Goal: Task Accomplishment & Management: Complete application form

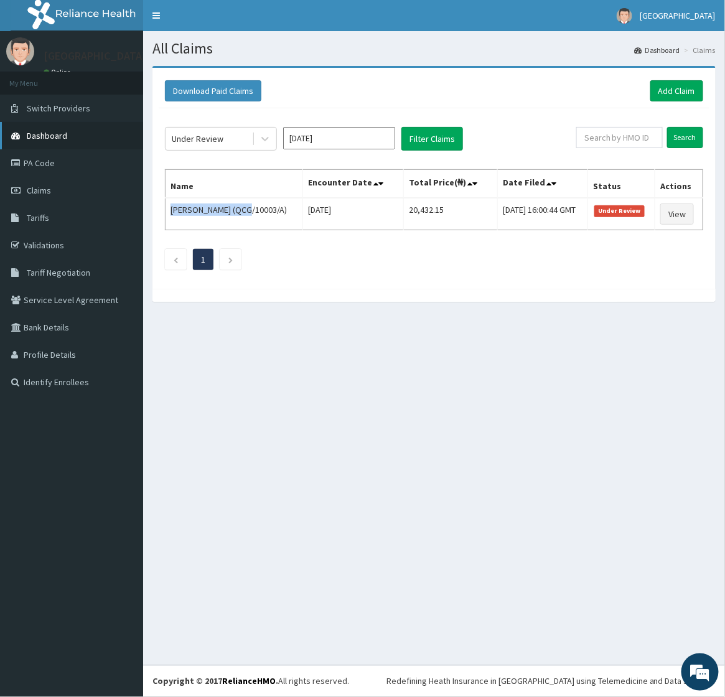
click at [31, 132] on span "Dashboard" at bounding box center [47, 135] width 40 height 11
click at [36, 162] on link "PA Code" at bounding box center [71, 162] width 143 height 27
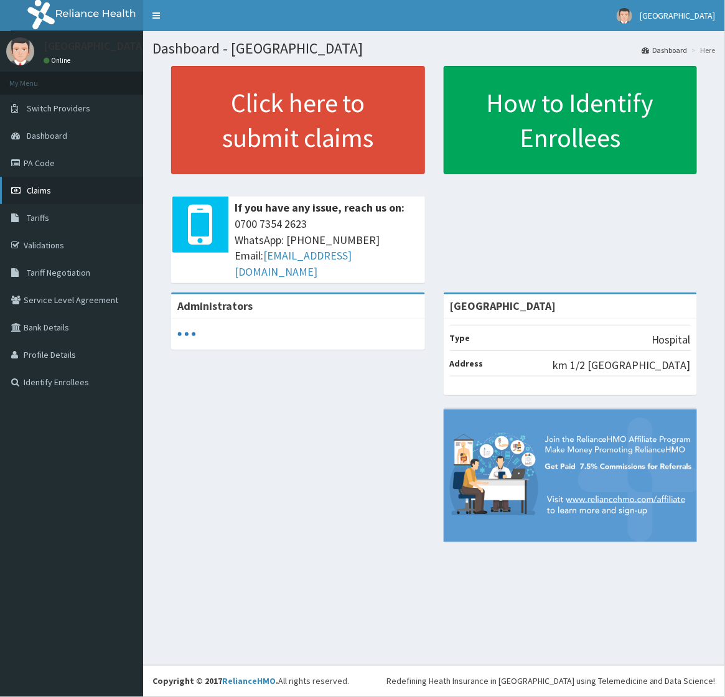
drag, startPoint x: 0, startPoint y: 0, endPoint x: 35, endPoint y: 189, distance: 191.9
click at [35, 189] on span "Claims" at bounding box center [39, 190] width 24 height 11
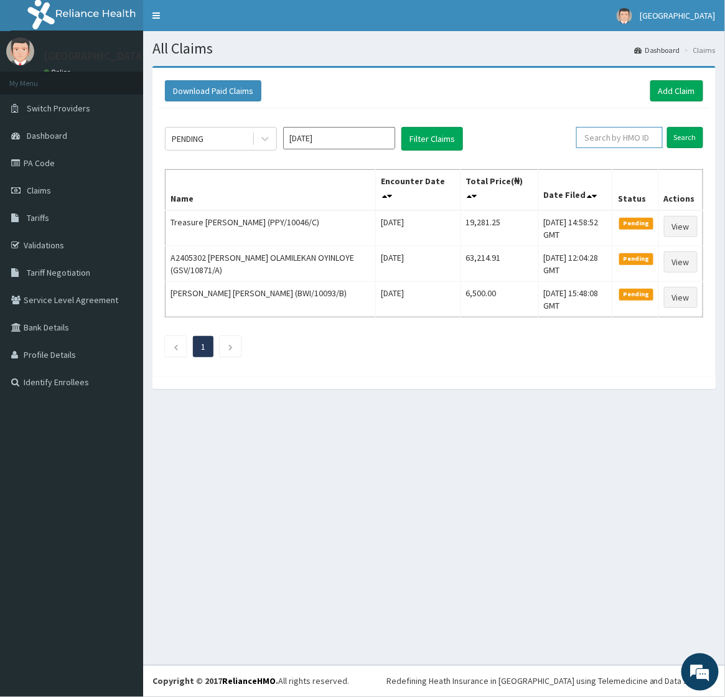
click at [602, 144] on input "text" at bounding box center [619, 137] width 87 height 21
paste input "BTR/10643/C"
type input "BTR/10643/"
click at [667, 127] on input "Search" at bounding box center [685, 137] width 36 height 21
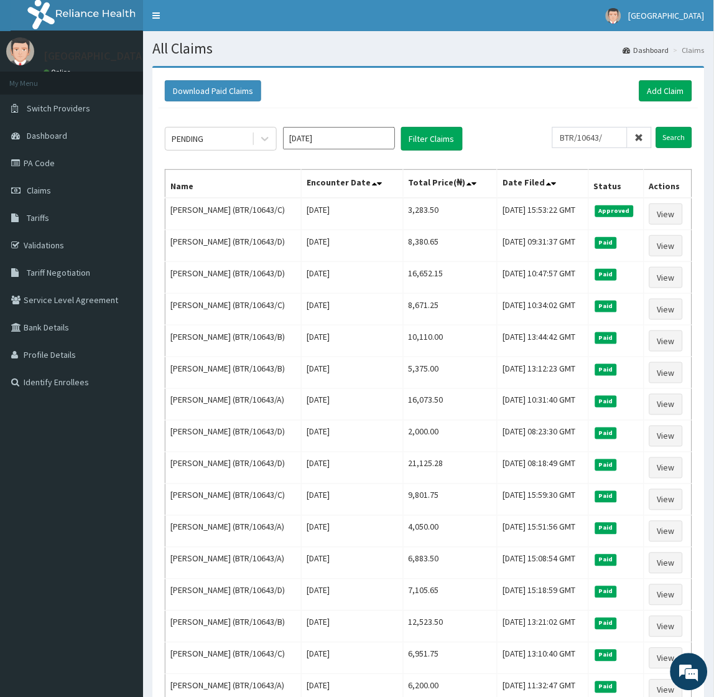
click at [77, 427] on aside "Toun Hospital Online My Menu Switch Providers Dashboard PA Code Claims Tariffs …" at bounding box center [71, 431] width 143 height 863
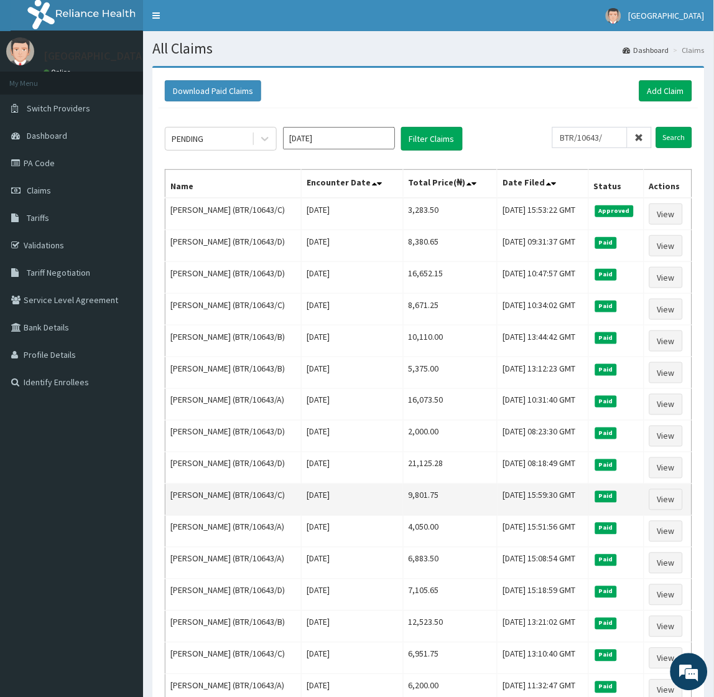
click at [190, 490] on td "Deborah Tijani (BTR/10643/C)" at bounding box center [234, 500] width 136 height 32
click at [184, 494] on td "Deborah Tijani (BTR/10643/C)" at bounding box center [234, 500] width 136 height 32
drag, startPoint x: 184, startPoint y: 494, endPoint x: 208, endPoint y: 494, distance: 24.3
click at [208, 494] on td "Deborah Tijani (BTR/10643/C)" at bounding box center [234, 500] width 136 height 32
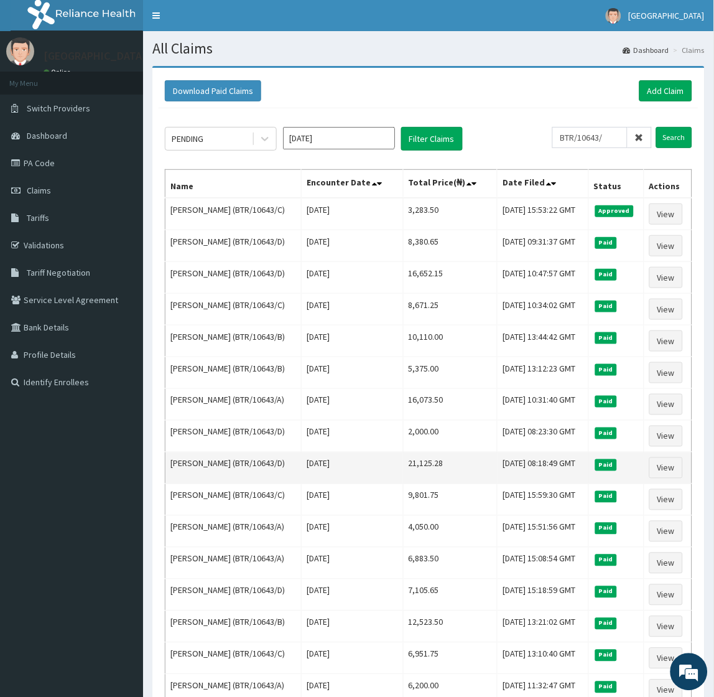
drag, startPoint x: 208, startPoint y: 494, endPoint x: 177, endPoint y: 461, distance: 44.9
click at [177, 461] on td "Funmilayo Tijani (BTR/10643/D)" at bounding box center [234, 468] width 136 height 32
drag, startPoint x: 177, startPoint y: 461, endPoint x: 220, endPoint y: 464, distance: 43.0
click at [220, 464] on td "Funmilayo Tijani (BTR/10643/D)" at bounding box center [234, 468] width 136 height 32
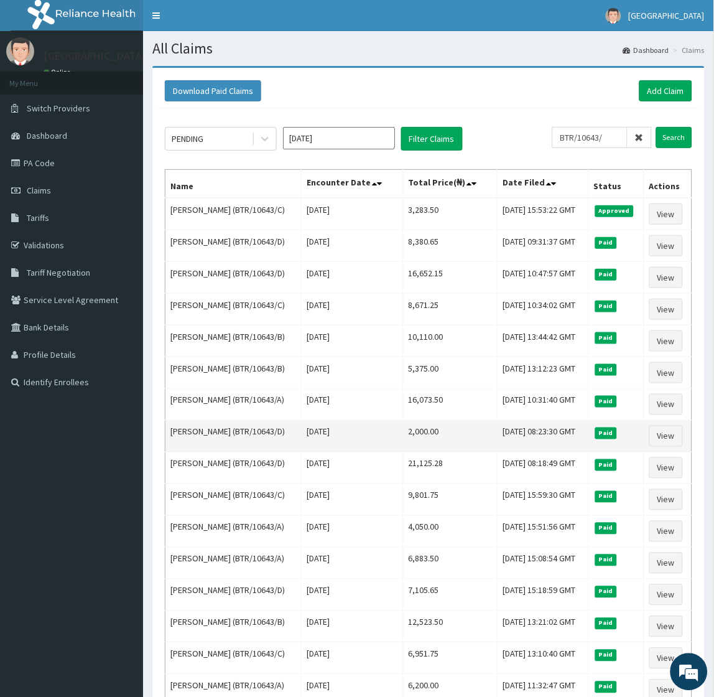
drag, startPoint x: 220, startPoint y: 464, endPoint x: 194, endPoint y: 452, distance: 28.7
click at [194, 452] on td "Funmilayo Tijani (BTR/10643/D)" at bounding box center [234, 437] width 136 height 32
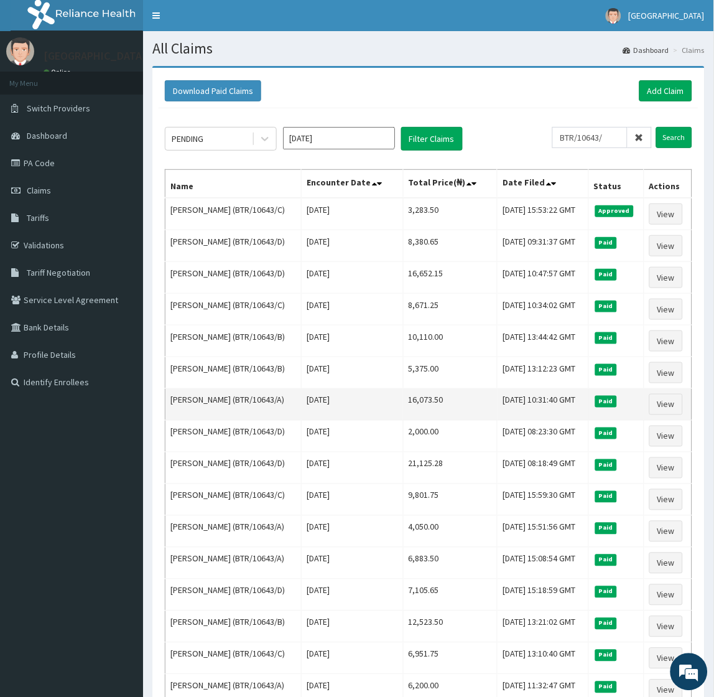
click at [226, 402] on td "Tijani Abiodun (BTR/10643/A)" at bounding box center [234, 405] width 136 height 32
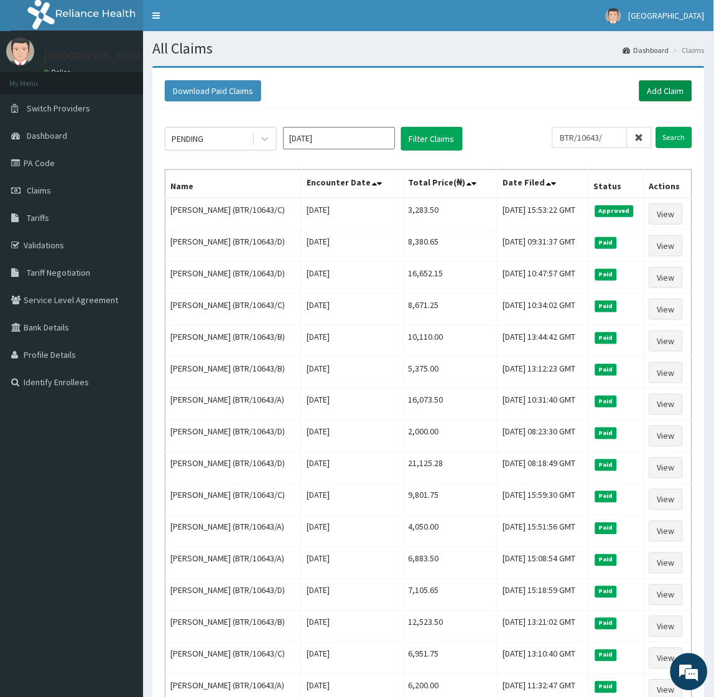
click at [660, 91] on link "Add Claim" at bounding box center [666, 90] width 53 height 21
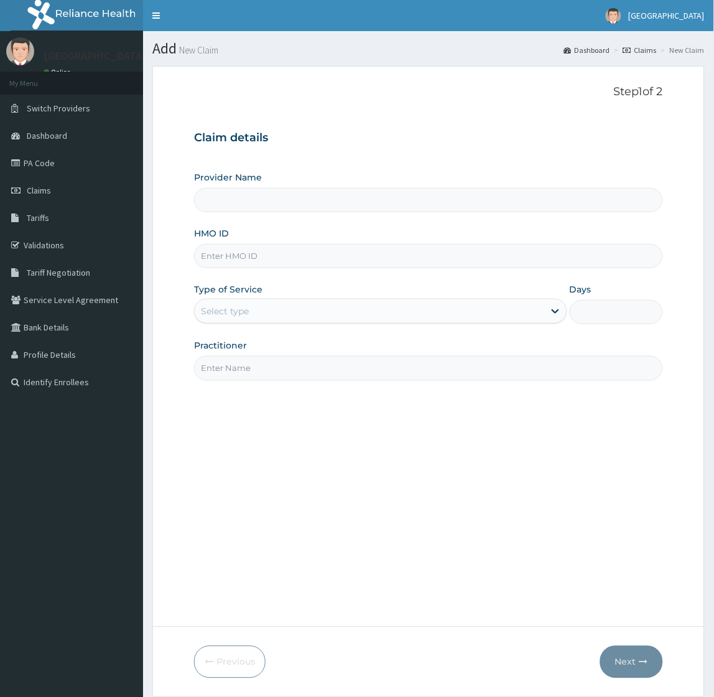
click at [290, 260] on input "HMO ID" at bounding box center [428, 256] width 469 height 24
paste input "BTR/10643/B"
type input "BTR/10643/B"
type input "Toun Memorial Hospital"
type input "BTR/10643/B"
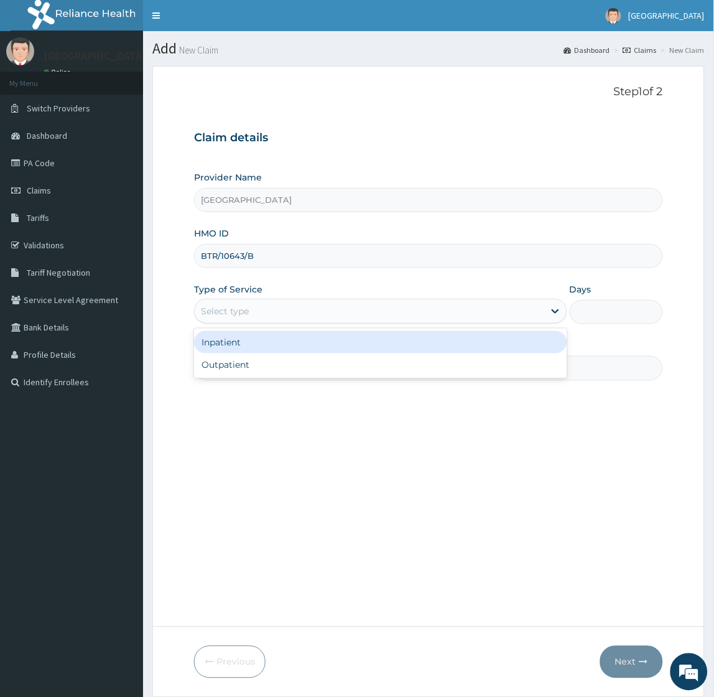
drag, startPoint x: 256, startPoint y: 309, endPoint x: 241, endPoint y: 328, distance: 23.9
click at [256, 310] on div "Select type" at bounding box center [369, 311] width 349 height 20
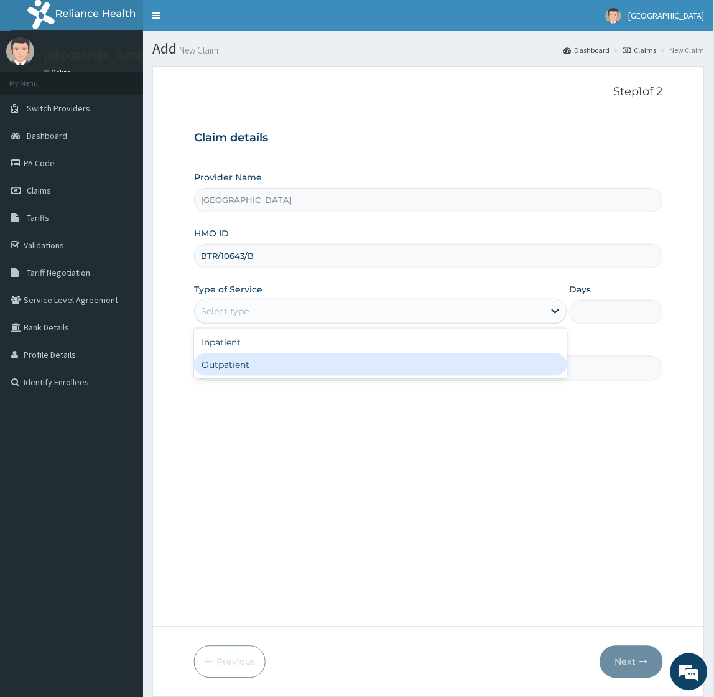
click at [228, 369] on div "Outpatient" at bounding box center [380, 364] width 373 height 22
type input "1"
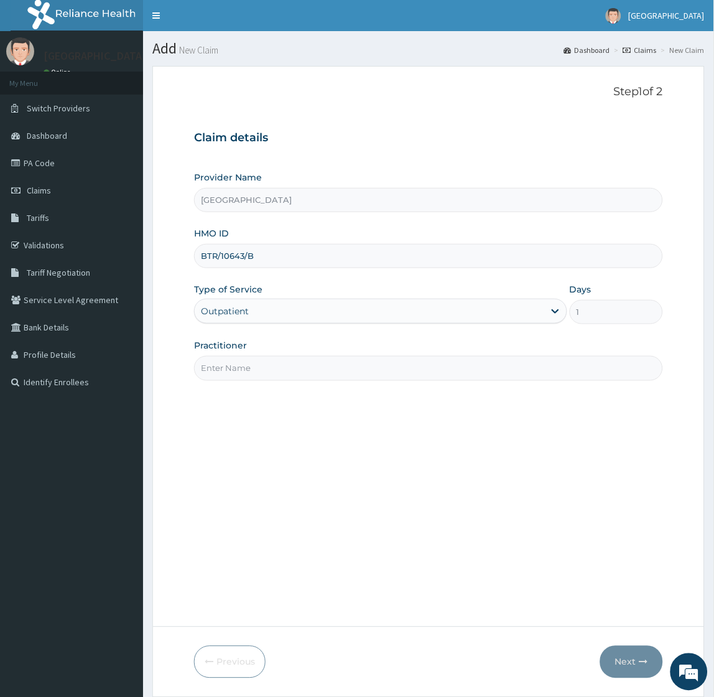
click at [234, 365] on input "Practitioner" at bounding box center [428, 368] width 469 height 24
type input "Dr Okoroafor"
click at [619, 655] on button "Next" at bounding box center [632, 662] width 63 height 32
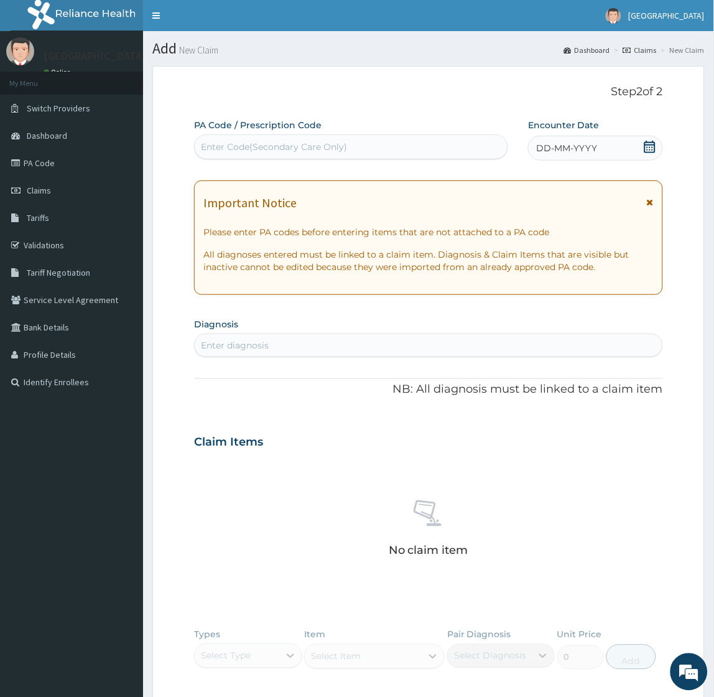
click at [652, 144] on icon at bounding box center [650, 147] width 11 height 12
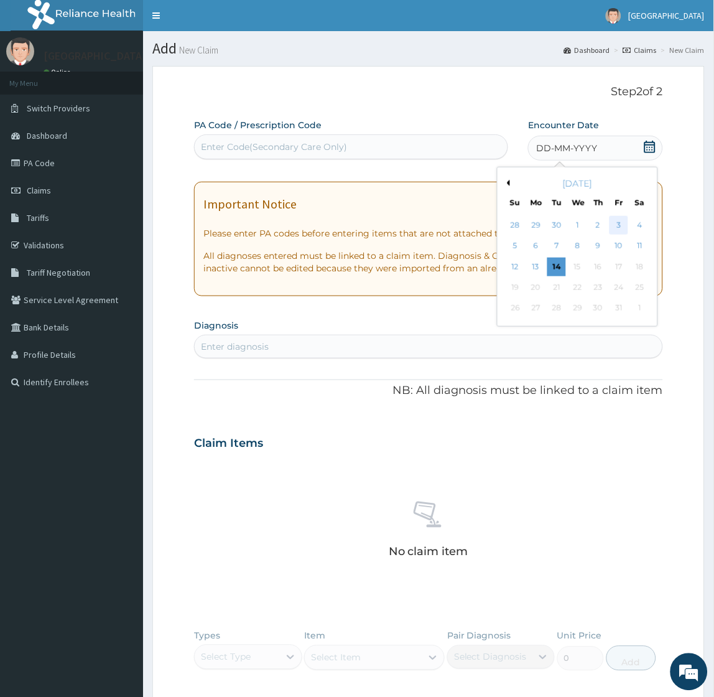
click at [617, 223] on div "3" at bounding box center [619, 225] width 19 height 19
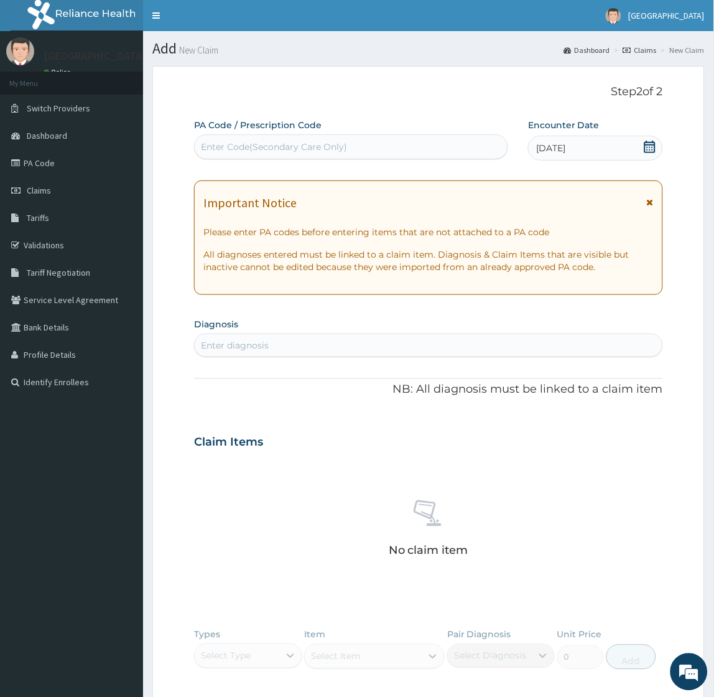
click at [259, 347] on div "Enter diagnosis" at bounding box center [235, 345] width 68 height 12
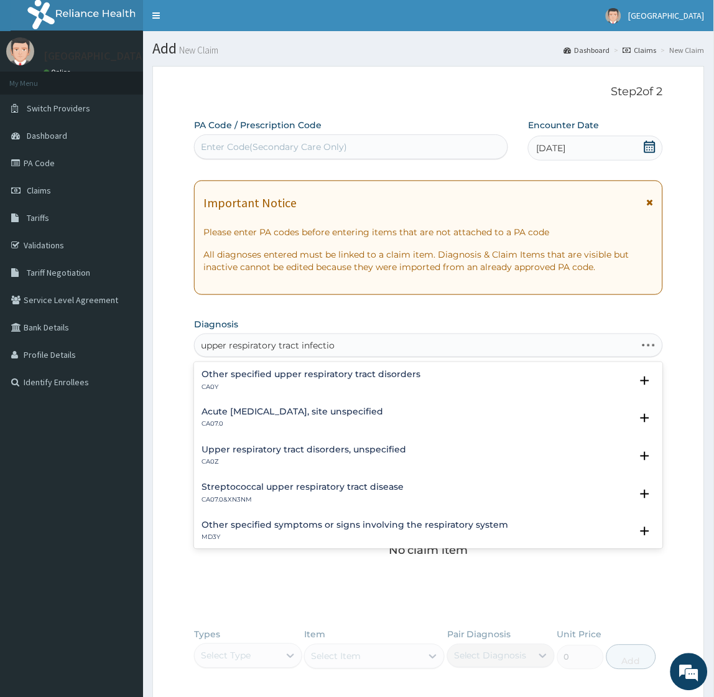
type input "[MEDICAL_DATA]"
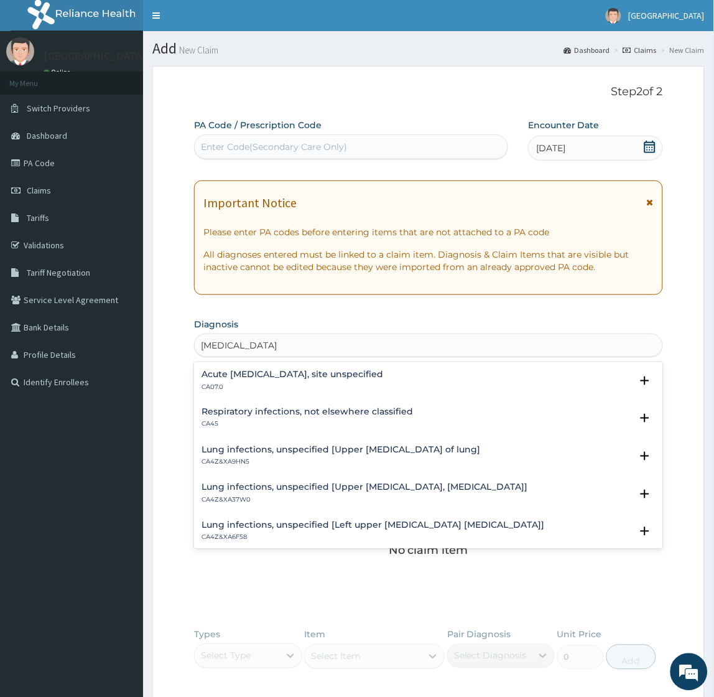
click at [306, 376] on h4 "Acute [MEDICAL_DATA], site unspecified" at bounding box center [293, 374] width 182 height 9
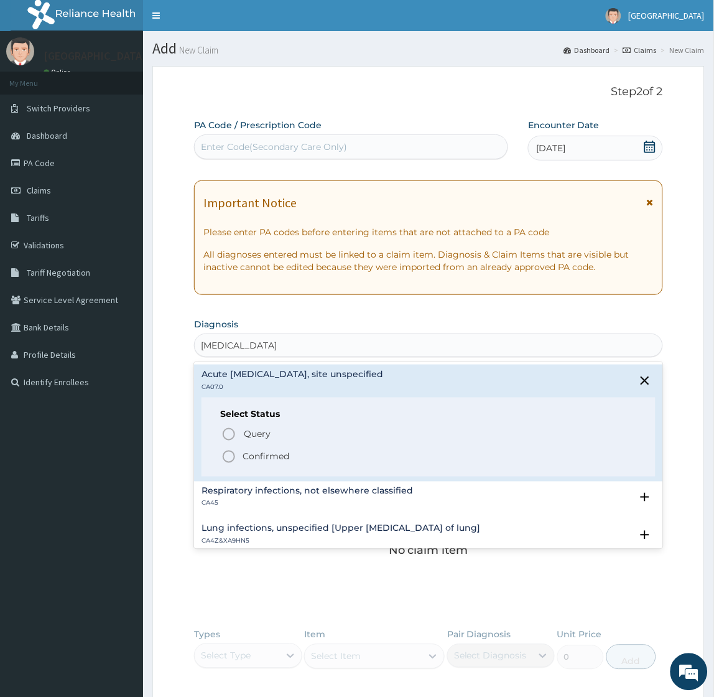
click at [279, 455] on p "Confirmed" at bounding box center [266, 457] width 47 height 12
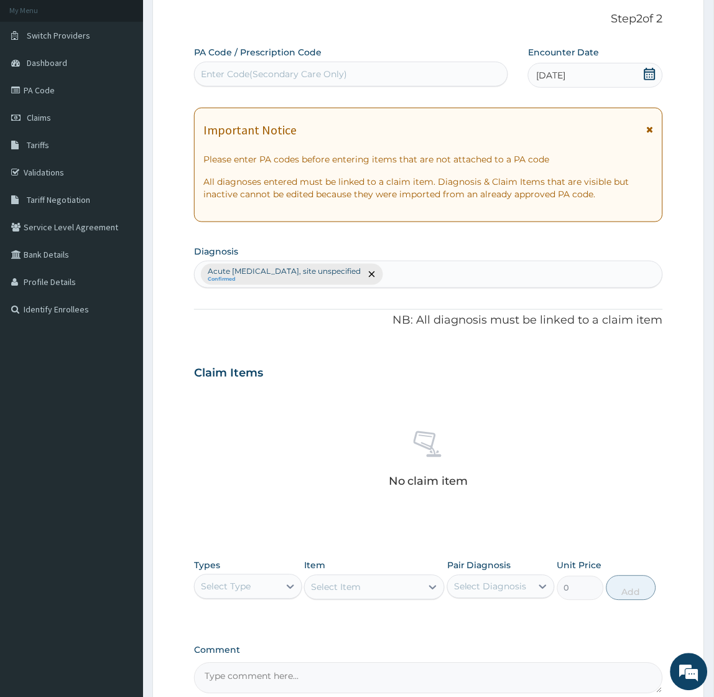
scroll to position [200, 0]
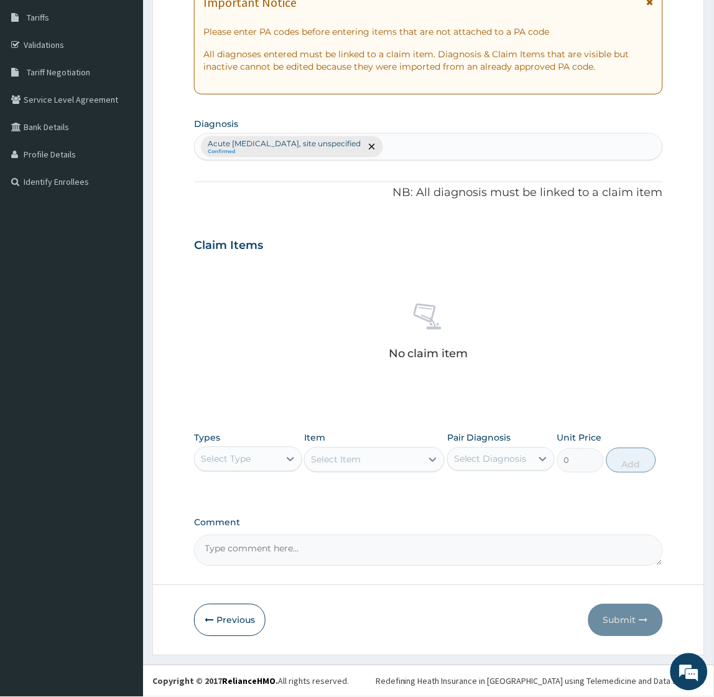
click at [250, 454] on div "Select Type" at bounding box center [226, 459] width 50 height 12
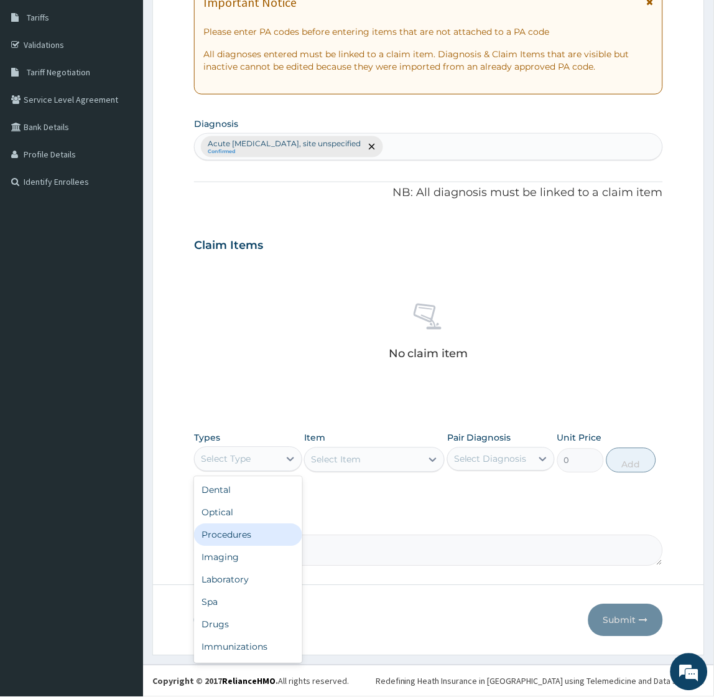
click at [231, 533] on div "Procedures" at bounding box center [248, 535] width 108 height 22
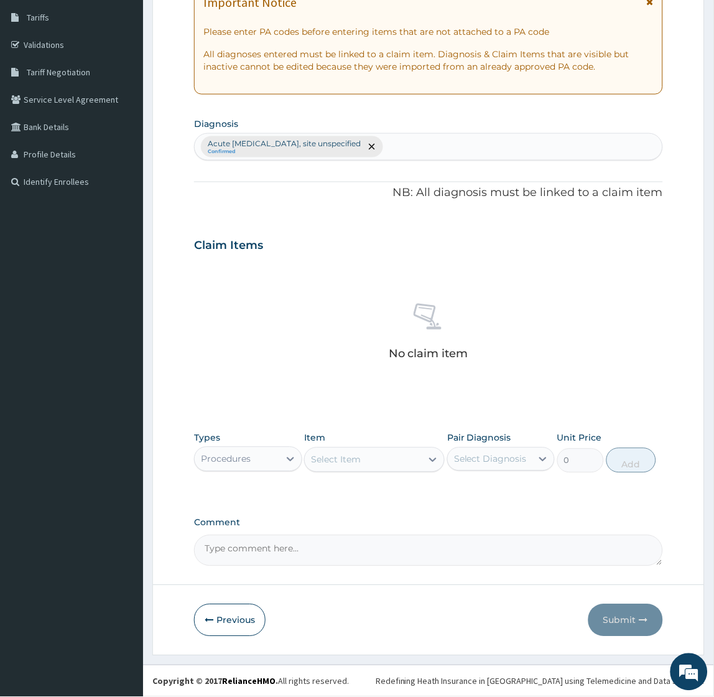
click at [327, 457] on div "Select Item" at bounding box center [336, 460] width 50 height 12
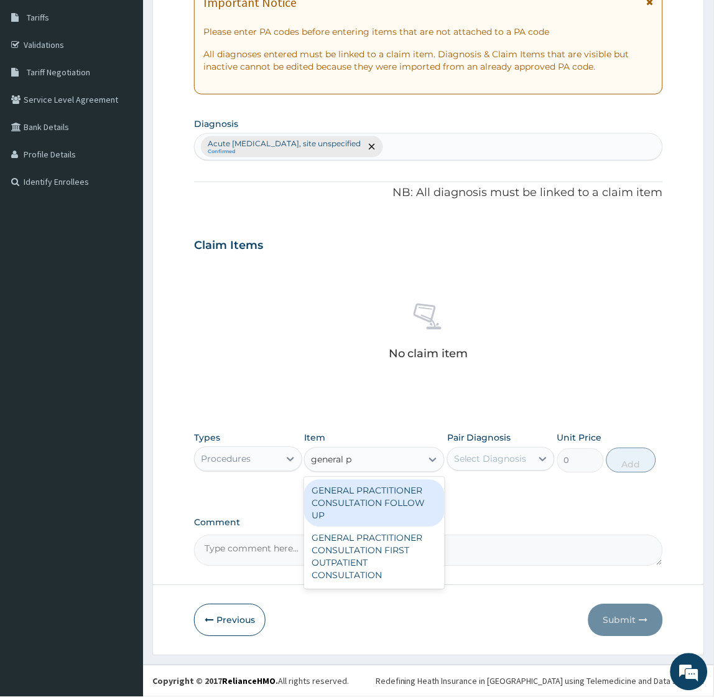
type input "general pr"
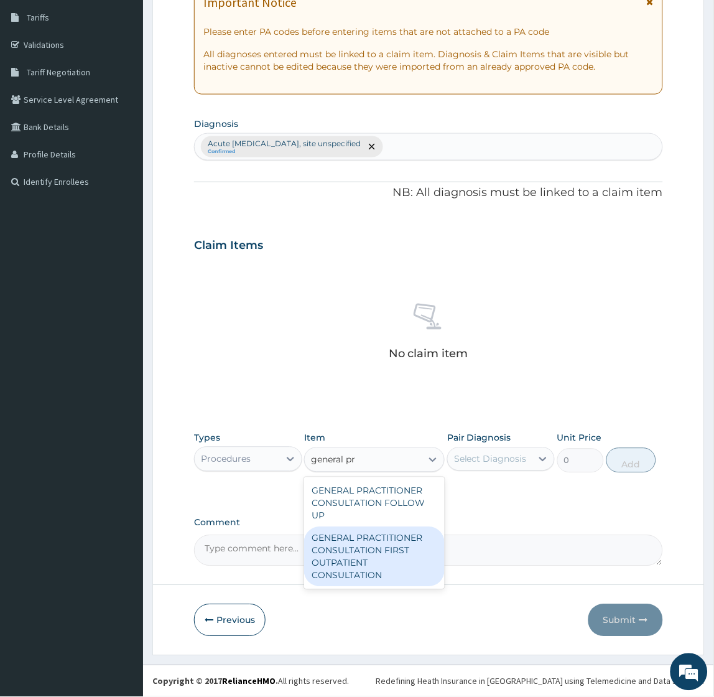
click at [356, 574] on div "GENERAL PRACTITIONER CONSULTATION FIRST OUTPATIENT CONSULTATION" at bounding box center [374, 557] width 141 height 60
type input "2400"
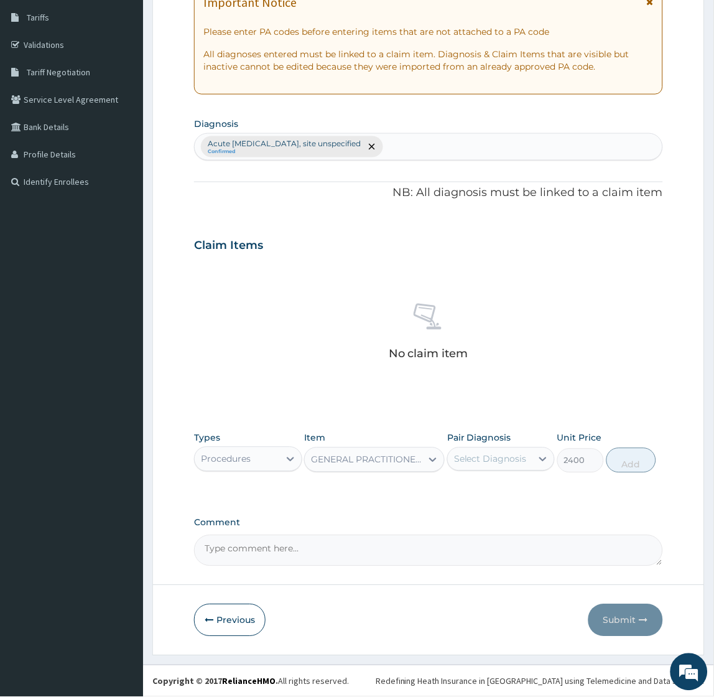
click at [505, 462] on div "Select Diagnosis" at bounding box center [490, 459] width 73 height 12
drag, startPoint x: 510, startPoint y: 493, endPoint x: 518, endPoint y: 489, distance: 8.9
click at [510, 495] on label "Acute upper respiratory infection, site unspecified" at bounding box center [508, 502] width 80 height 37
checkbox input "true"
click at [629, 458] on button "Add" at bounding box center [639, 460] width 50 height 25
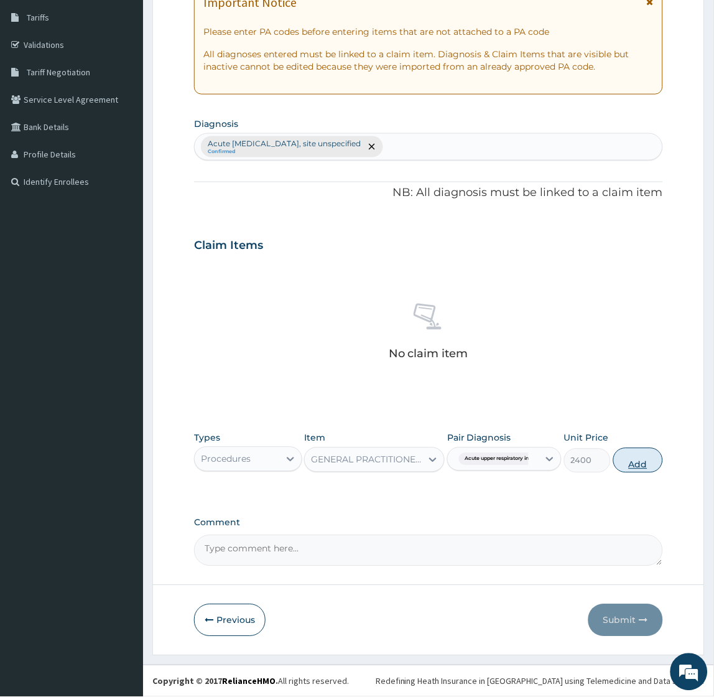
type input "0"
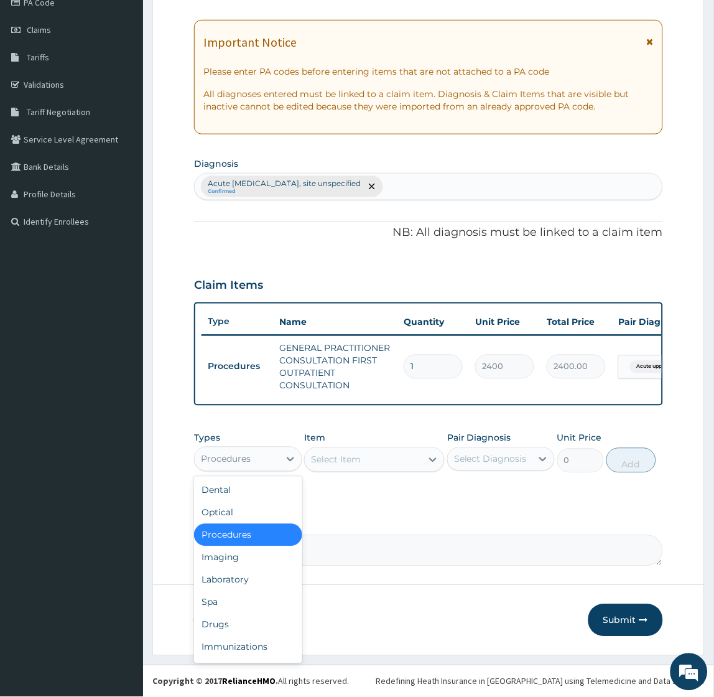
click at [231, 458] on div "Procedures" at bounding box center [226, 459] width 50 height 12
click at [218, 631] on div "Drugs" at bounding box center [248, 625] width 108 height 22
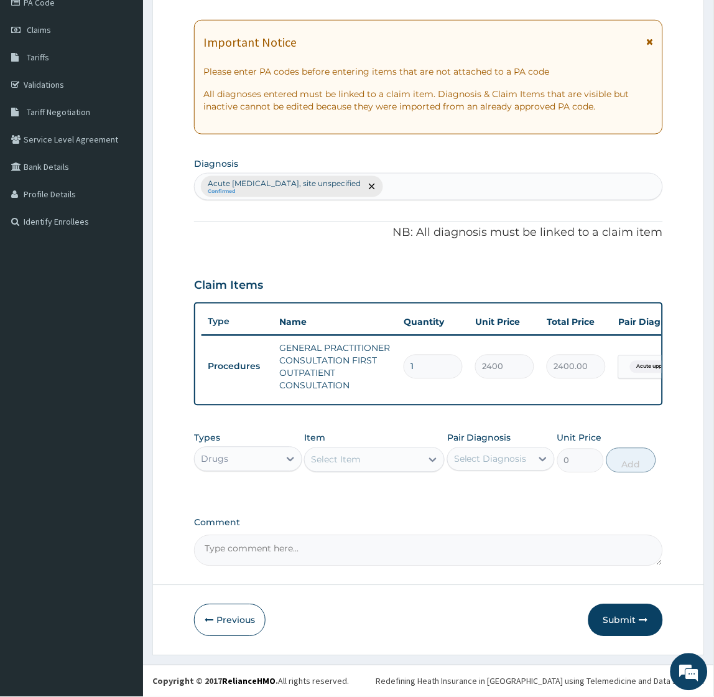
click at [346, 467] on div "Select Item" at bounding box center [363, 460] width 117 height 20
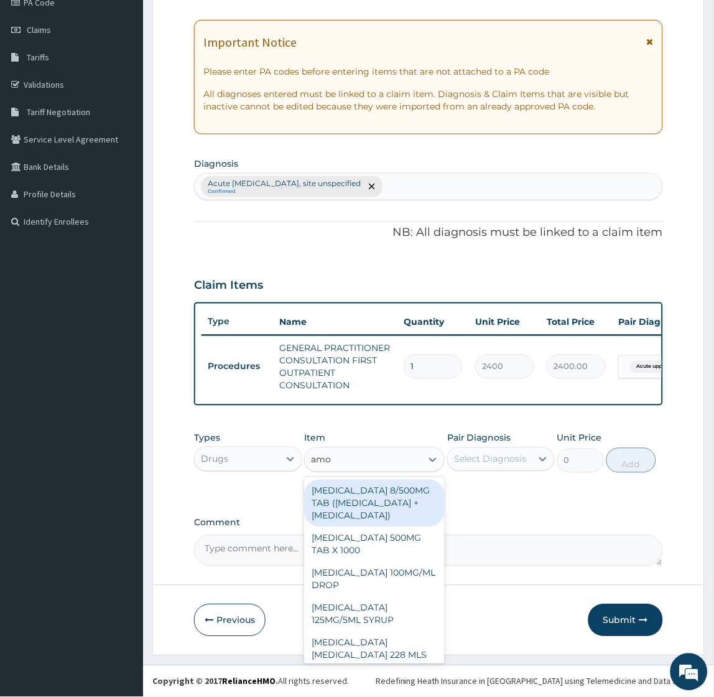
type input "amox"
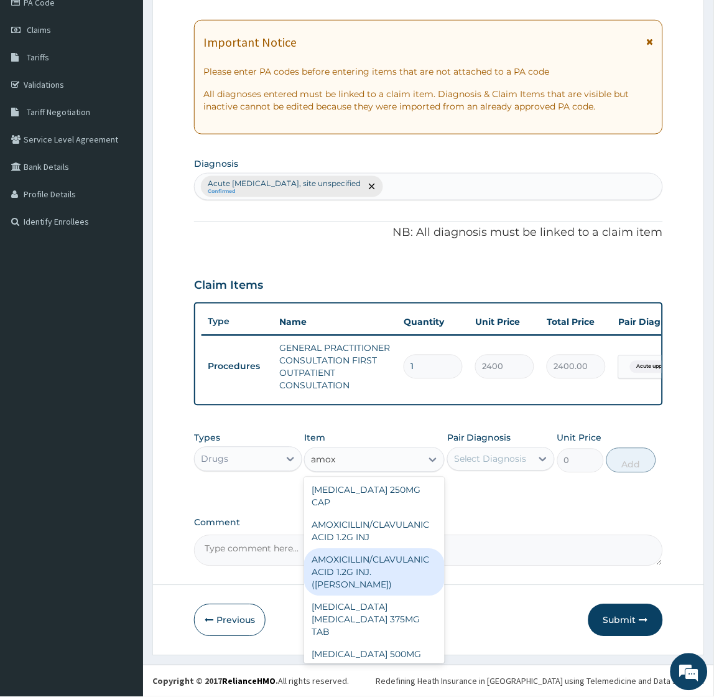
scroll to position [69, 0]
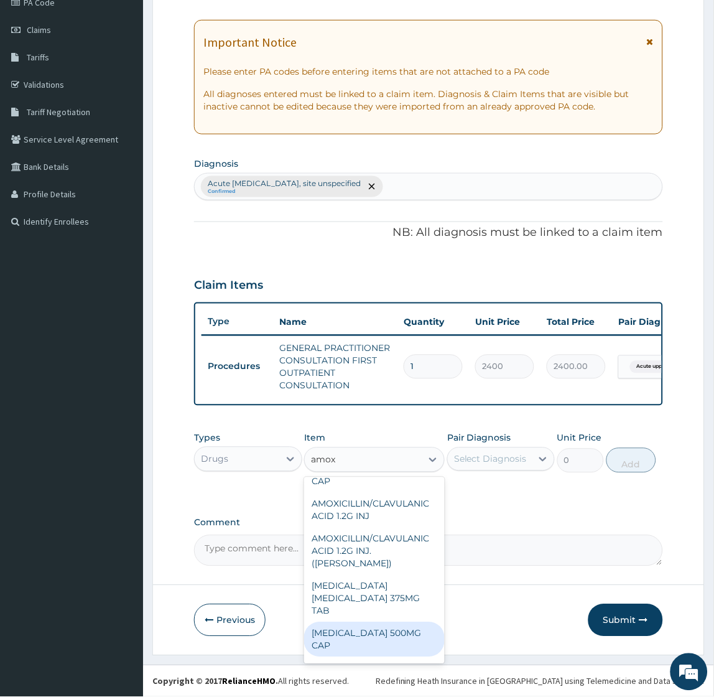
click at [366, 622] on div "AMOXICILLIN 500MG CAP" at bounding box center [374, 639] width 141 height 35
type input "50"
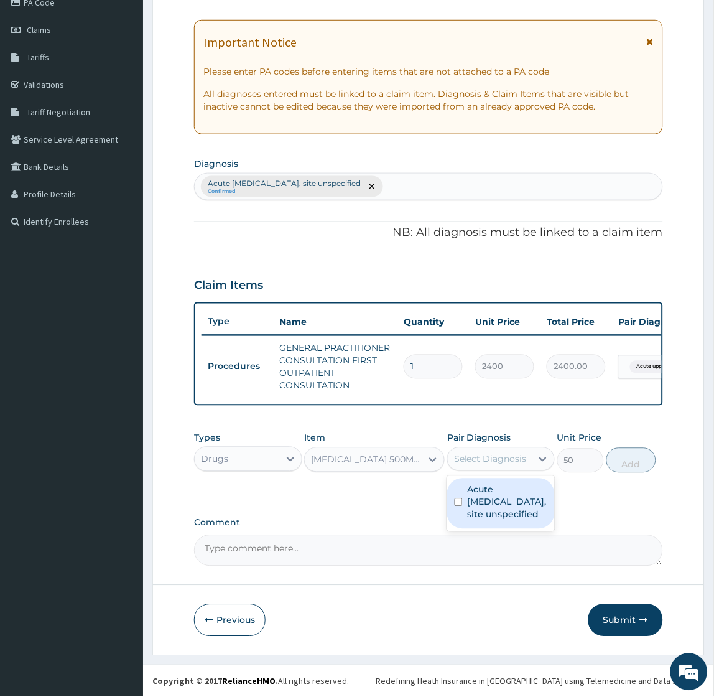
click at [487, 465] on div "Select Diagnosis" at bounding box center [490, 459] width 73 height 12
click at [489, 495] on label "Acute upper respiratory infection, site unspecified" at bounding box center [508, 502] width 80 height 37
checkbox input "true"
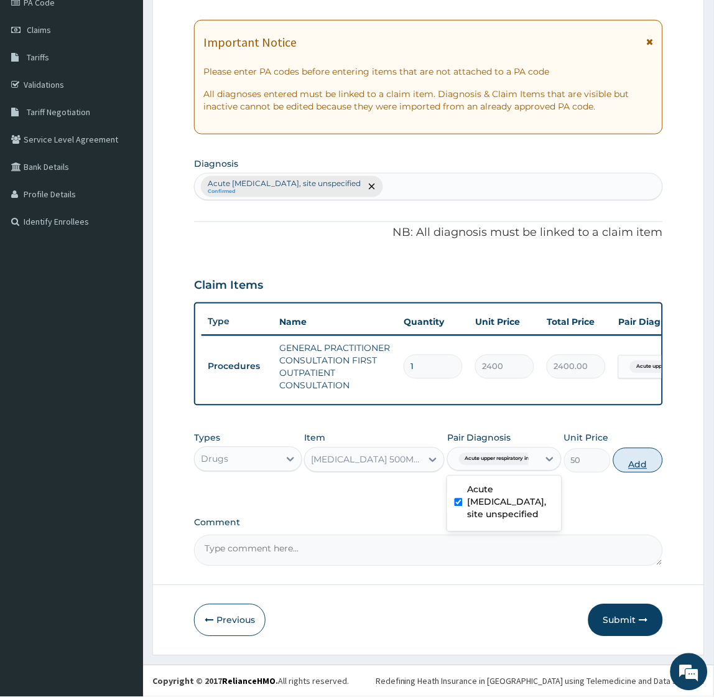
click at [626, 459] on button "Add" at bounding box center [639, 460] width 50 height 25
type input "0"
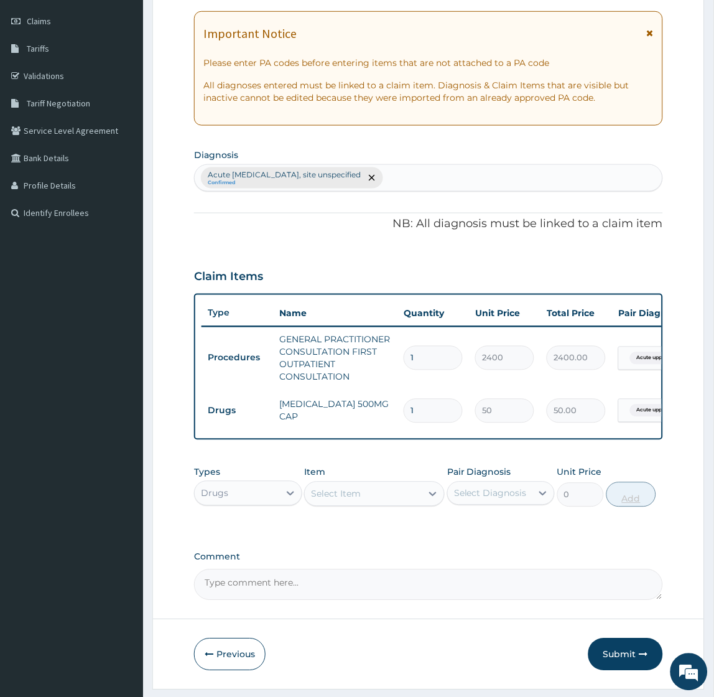
type input "10"
type input "500.00"
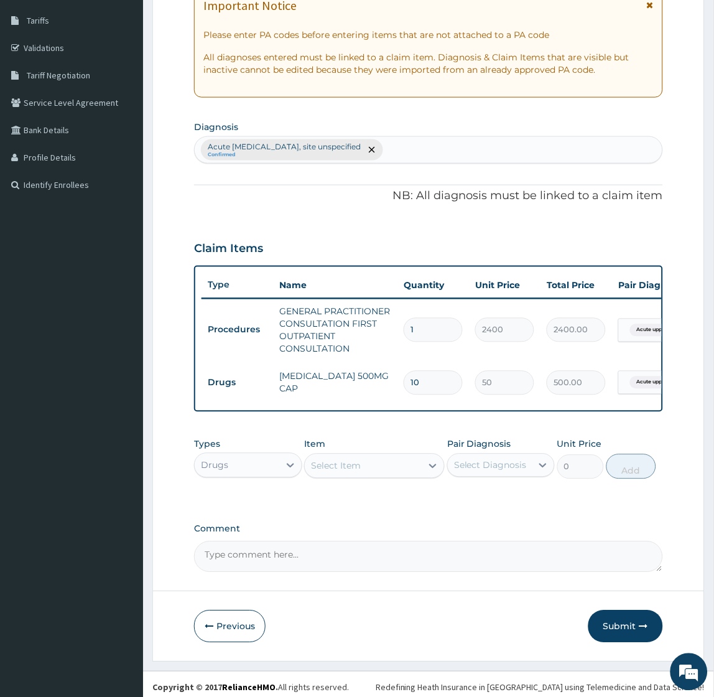
scroll to position [213, 0]
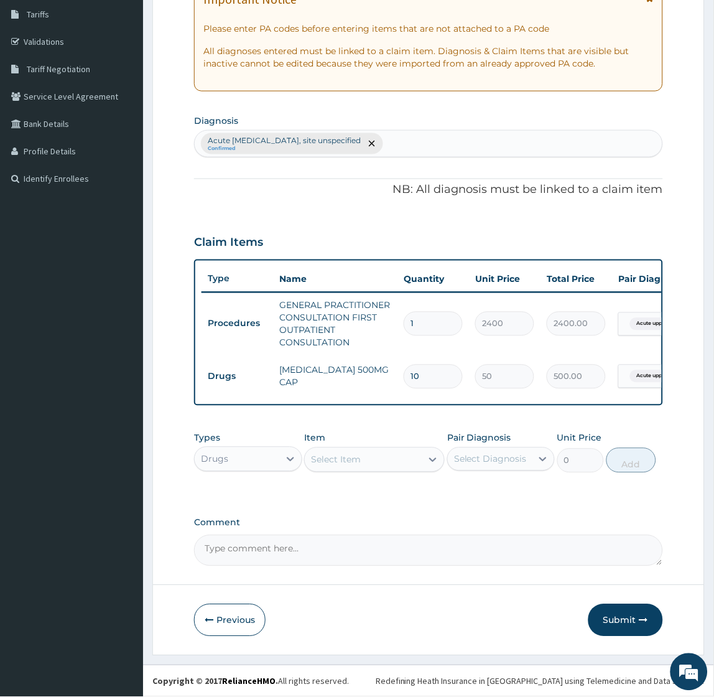
type input "10"
click at [322, 461] on div "Select Item" at bounding box center [336, 460] width 50 height 12
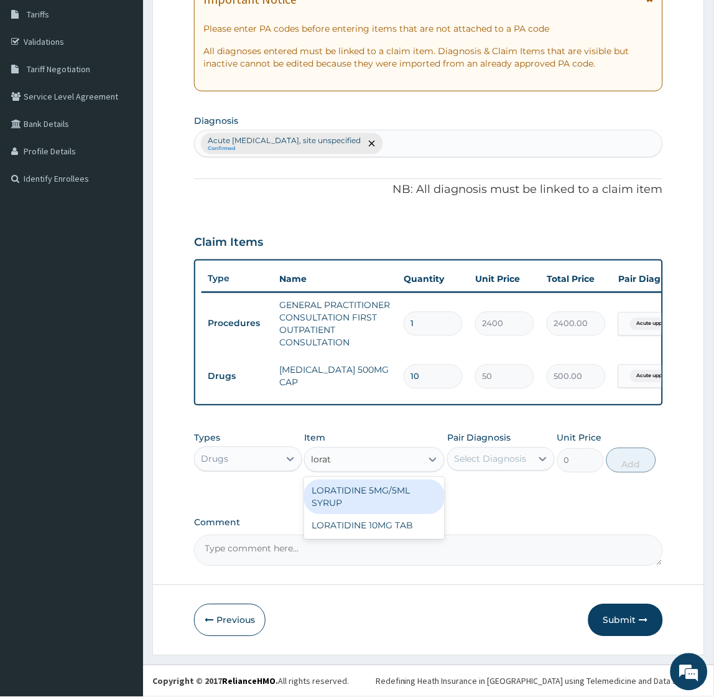
type input "lorati"
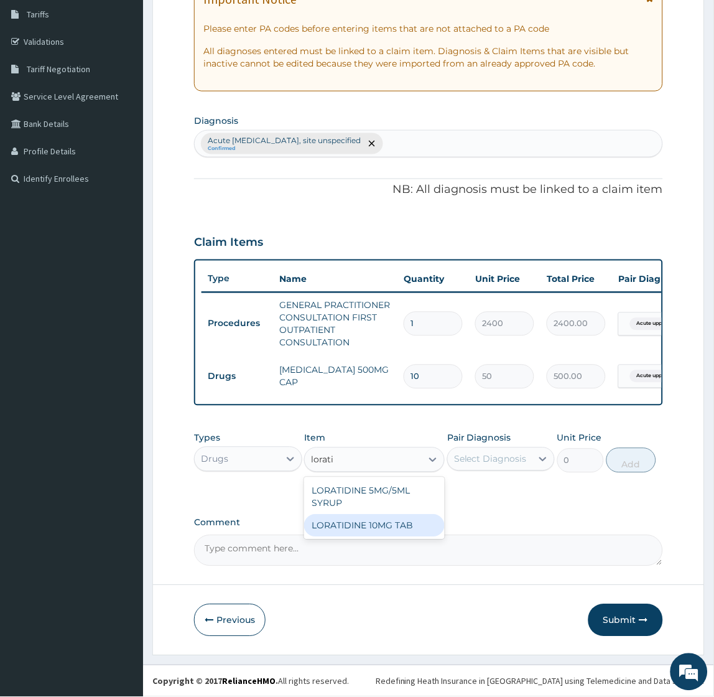
click at [336, 515] on div "LORATIDINE 10MG TAB" at bounding box center [374, 526] width 141 height 22
type input "75"
click at [484, 461] on div "Select Diagnosis" at bounding box center [490, 459] width 73 height 12
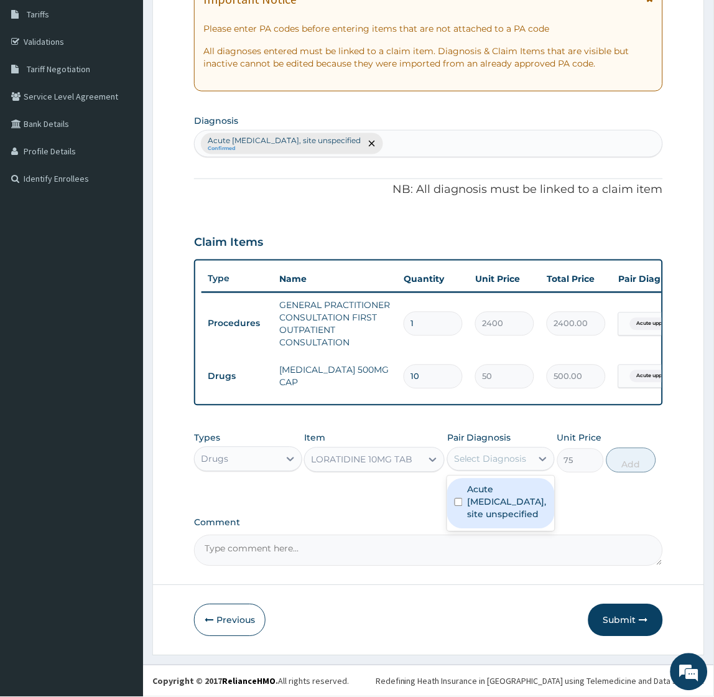
drag, startPoint x: 493, startPoint y: 494, endPoint x: 585, endPoint y: 493, distance: 91.5
click at [494, 494] on label "Acute upper respiratory infection, site unspecified" at bounding box center [508, 502] width 80 height 37
checkbox input "true"
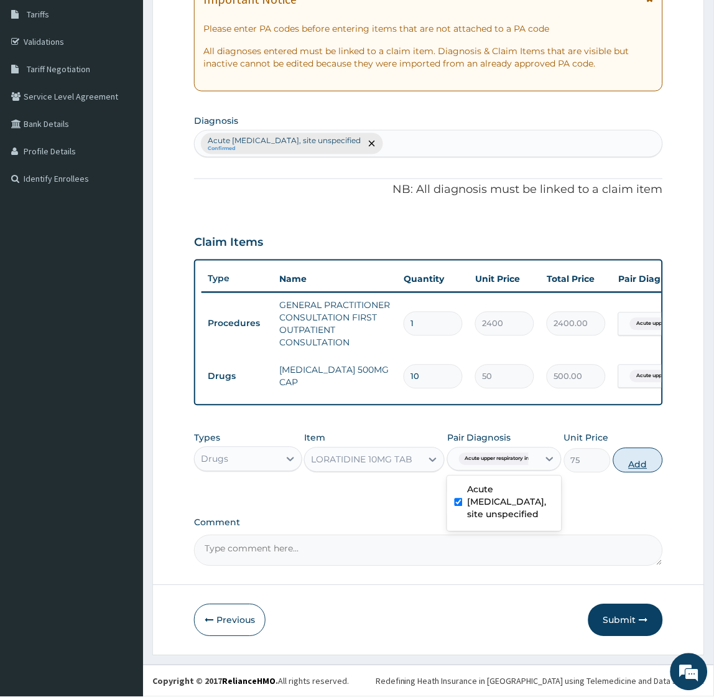
click at [642, 455] on button "Add" at bounding box center [639, 460] width 50 height 25
type input "0"
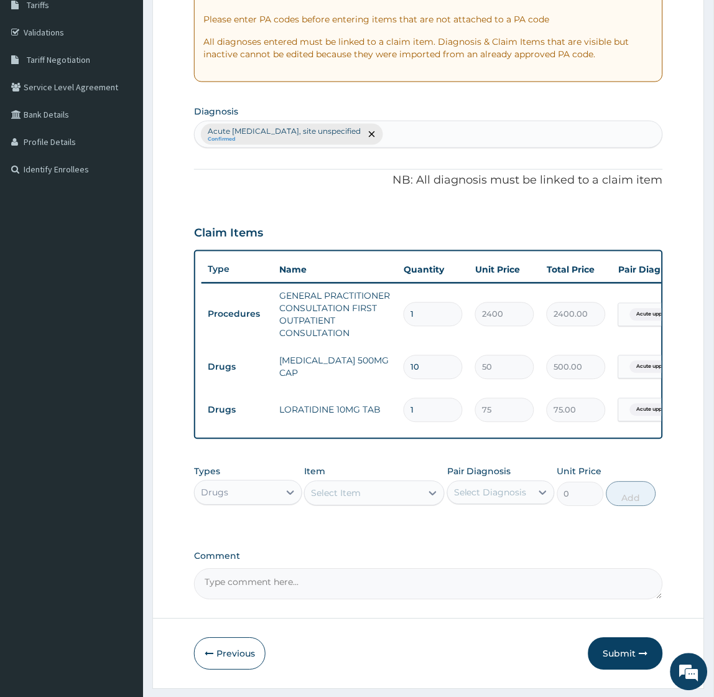
type input "0.00"
type input "5"
type input "375.00"
type input "5"
click at [345, 500] on div "Select Item" at bounding box center [336, 493] width 50 height 12
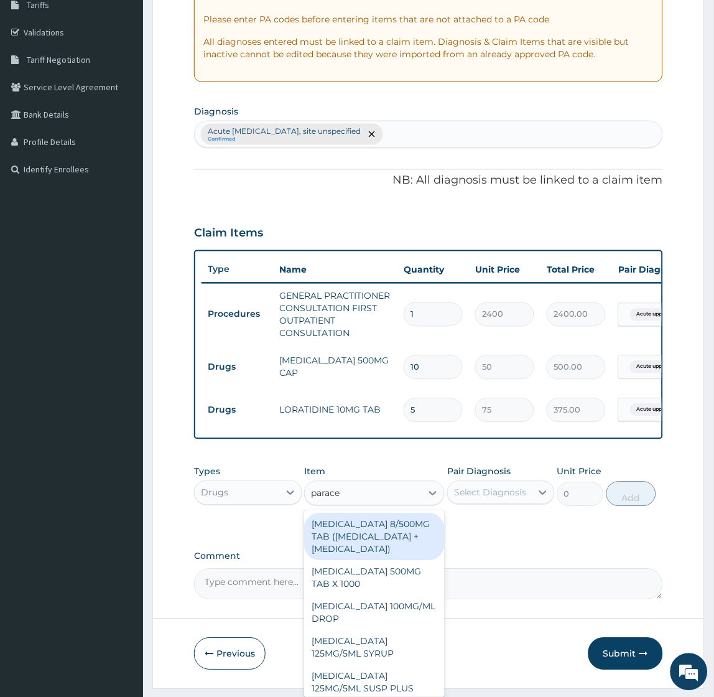
type input "parace"
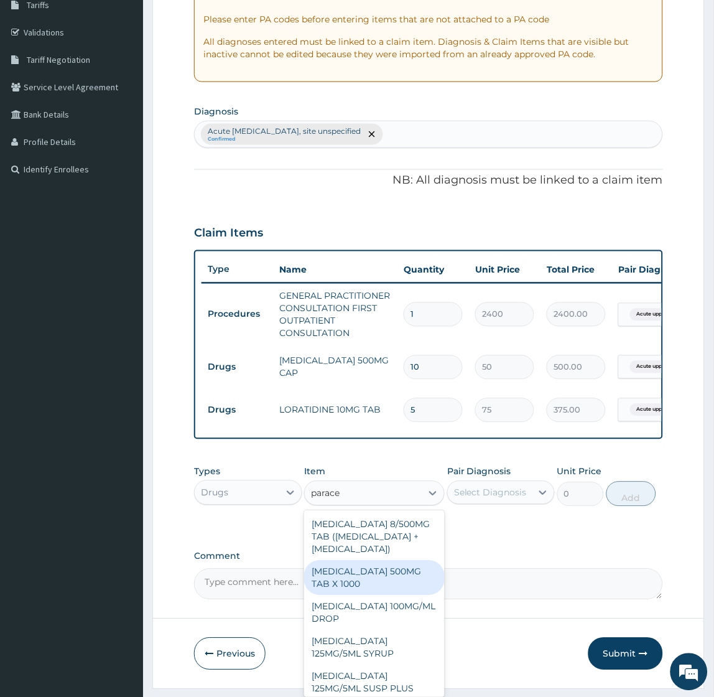
click at [358, 596] on div "PARACETAMOL 500MG TAB X 1000" at bounding box center [374, 578] width 141 height 35
type input "15.75"
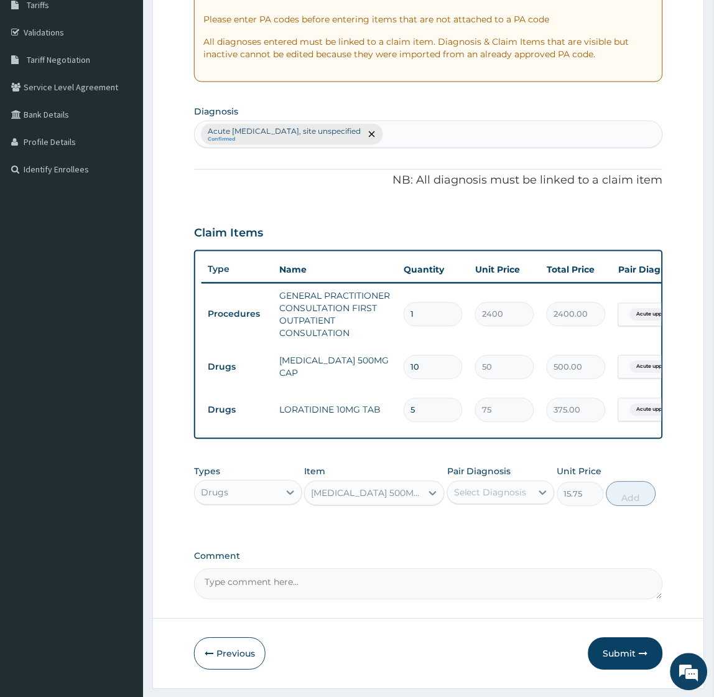
click at [507, 499] on div "Select Diagnosis" at bounding box center [490, 493] width 73 height 12
click at [493, 546] on label "Acute upper respiratory infection, site unspecified" at bounding box center [508, 535] width 80 height 37
checkbox input "true"
click at [643, 502] on button "Add" at bounding box center [639, 494] width 50 height 25
type input "0"
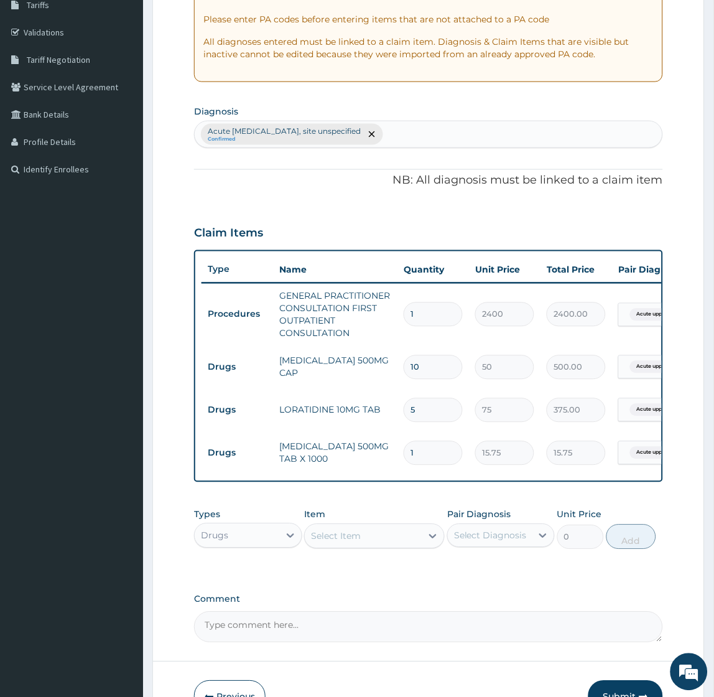
type input "12"
type input "189.00"
type input "12"
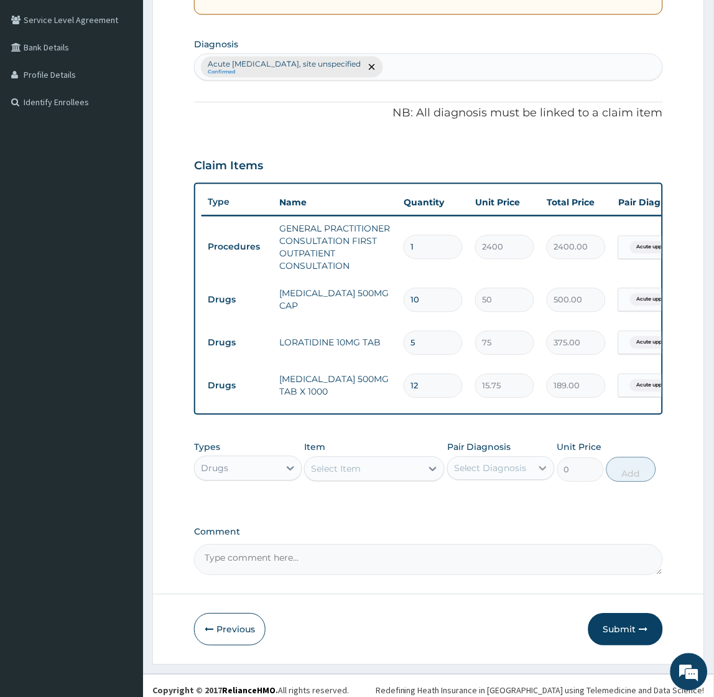
scroll to position [299, 0]
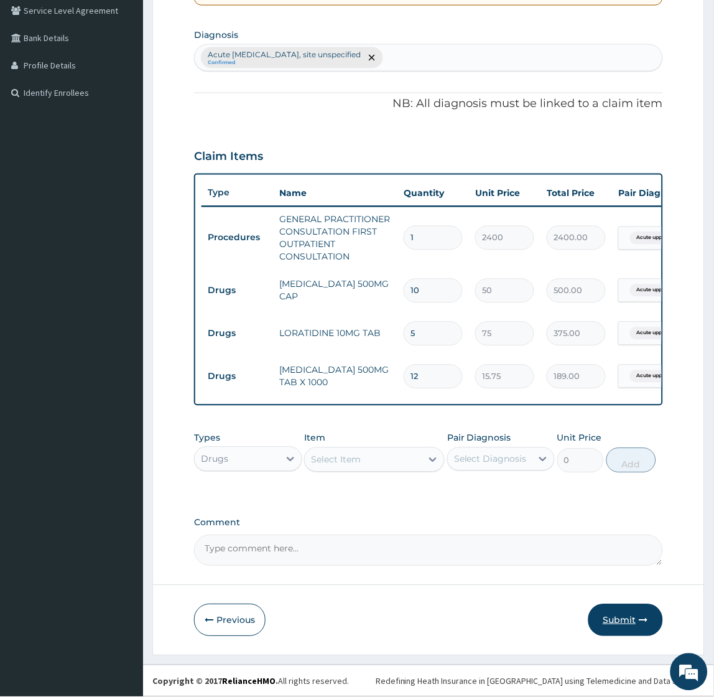
click at [622, 620] on button "Submit" at bounding box center [626, 620] width 75 height 32
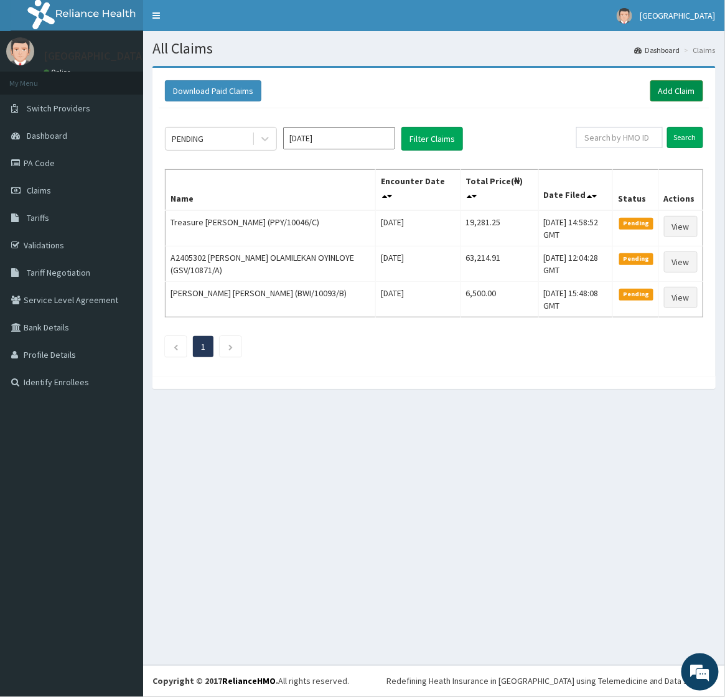
click at [681, 94] on link "Add Claim" at bounding box center [676, 90] width 53 height 21
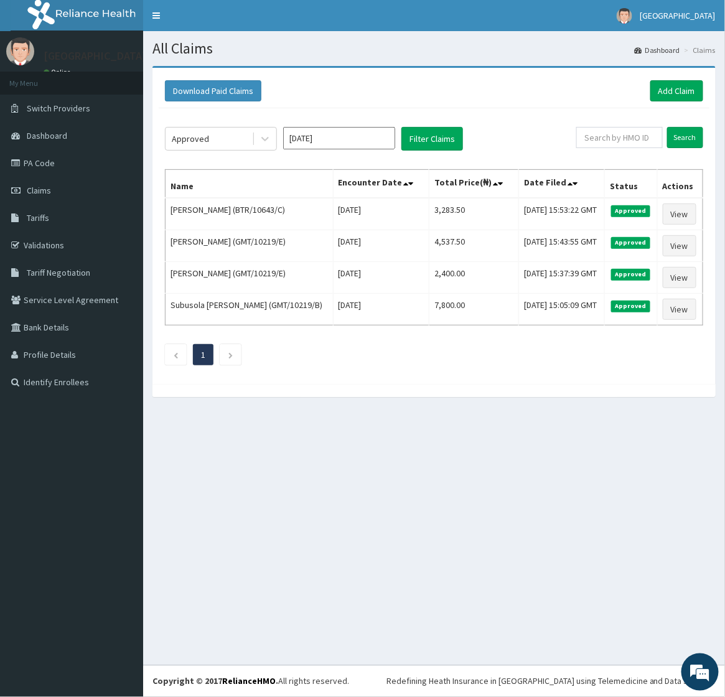
click at [324, 494] on div "All Claims Dashboard Claims Download Paid Claims Add Claim × Note you can only …" at bounding box center [434, 348] width 582 height 634
click at [397, 500] on div "All Claims Dashboard Claims Download Paid Claims Add Claim × Note you can only …" at bounding box center [434, 348] width 582 height 634
click at [426, 133] on button "Filter Claims" at bounding box center [432, 139] width 62 height 24
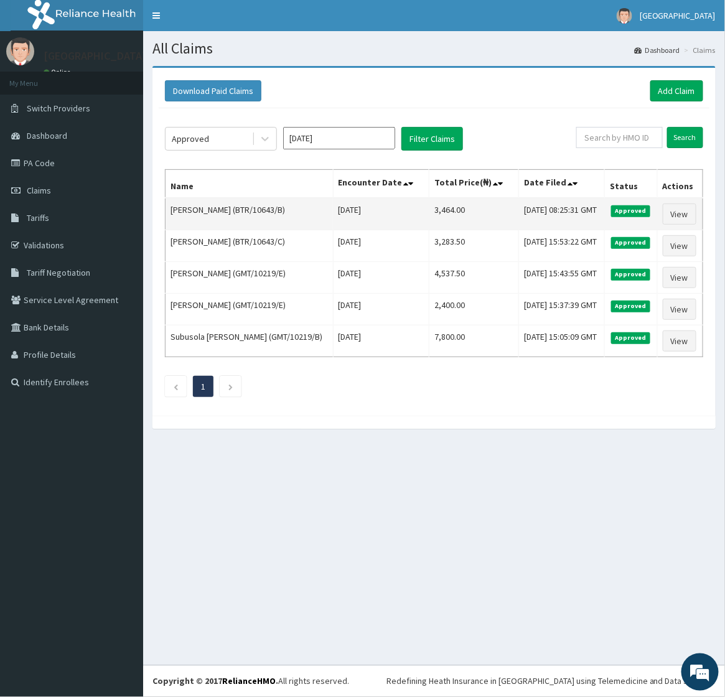
click at [174, 222] on td "Akorede Tijani (BTR/10643/B)" at bounding box center [250, 214] width 168 height 32
drag, startPoint x: 174, startPoint y: 222, endPoint x: 220, endPoint y: 225, distance: 45.6
click at [220, 225] on td "Akorede Tijani (BTR/10643/B)" at bounding box center [250, 214] width 168 height 32
copy td "Akorede Tijani"
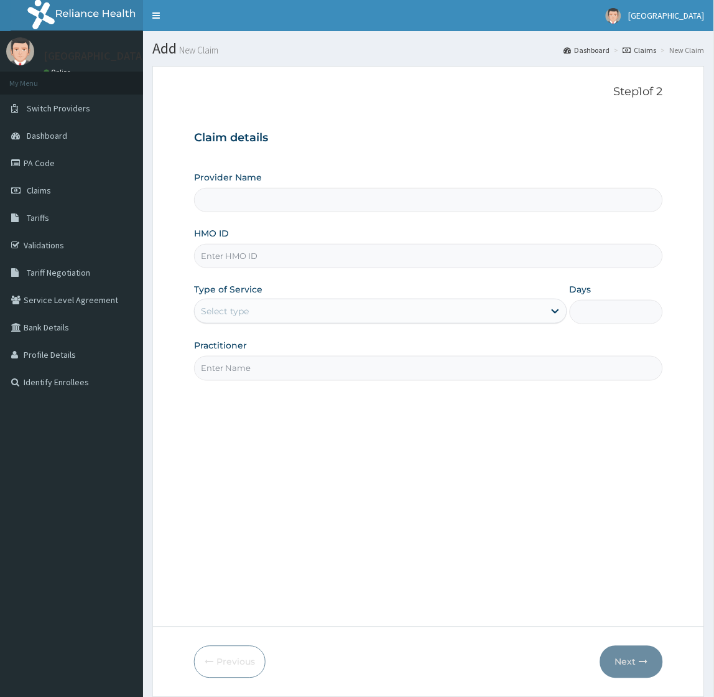
click at [268, 261] on input "HMO ID" at bounding box center [428, 256] width 469 height 24
paste input "BTR/10643/D"
type input "BTR/10643/D"
click at [251, 309] on div "Select type" at bounding box center [369, 311] width 349 height 20
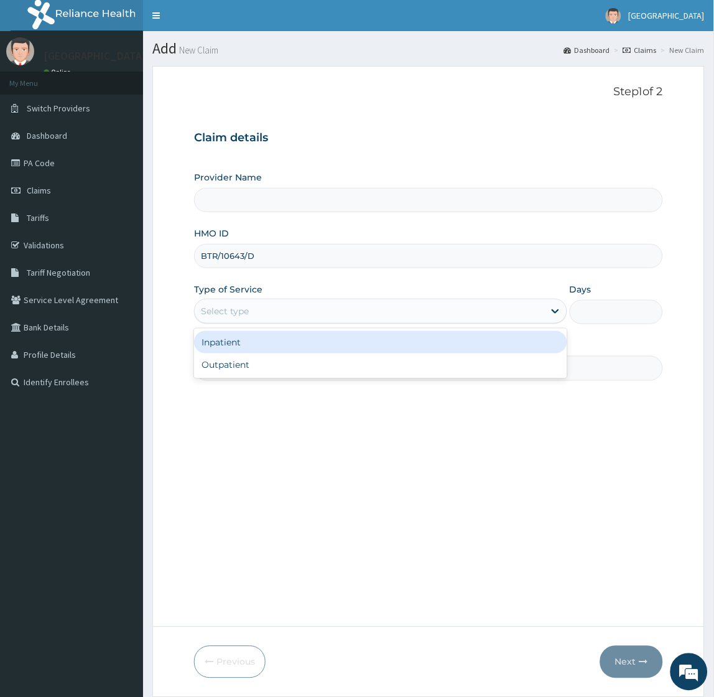
type input "[GEOGRAPHIC_DATA]"
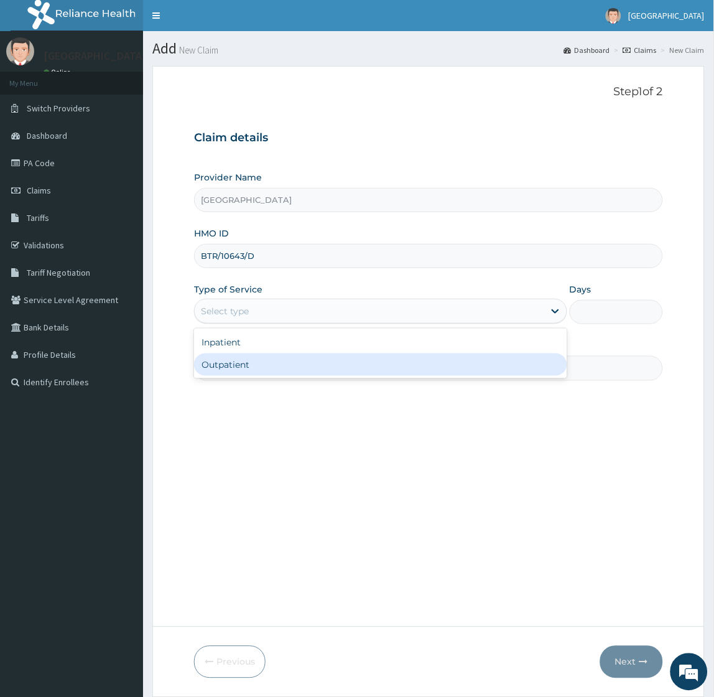
click at [228, 364] on div "Outpatient" at bounding box center [380, 364] width 373 height 22
type input "1"
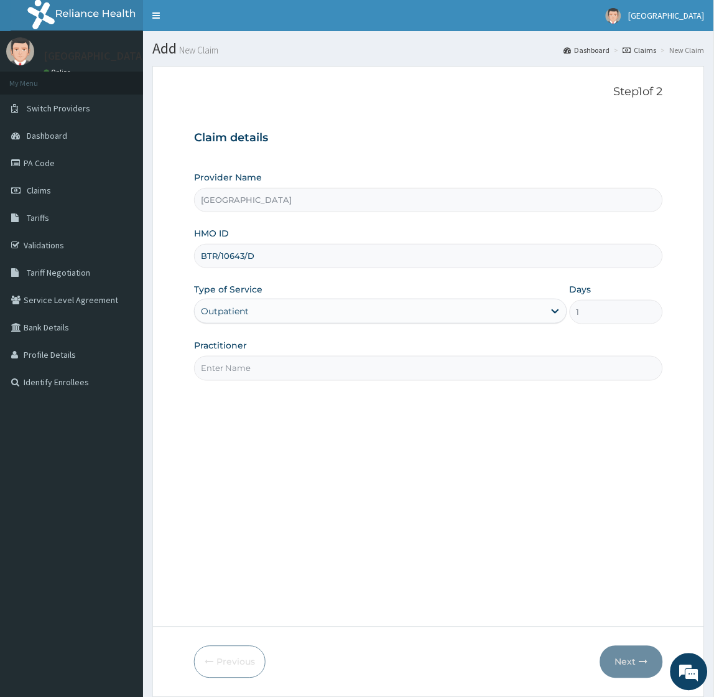
click at [228, 364] on input "Practitioner" at bounding box center [428, 368] width 469 height 24
type input "[PERSON_NAME]"
click at [649, 662] on button "Next" at bounding box center [632, 662] width 63 height 32
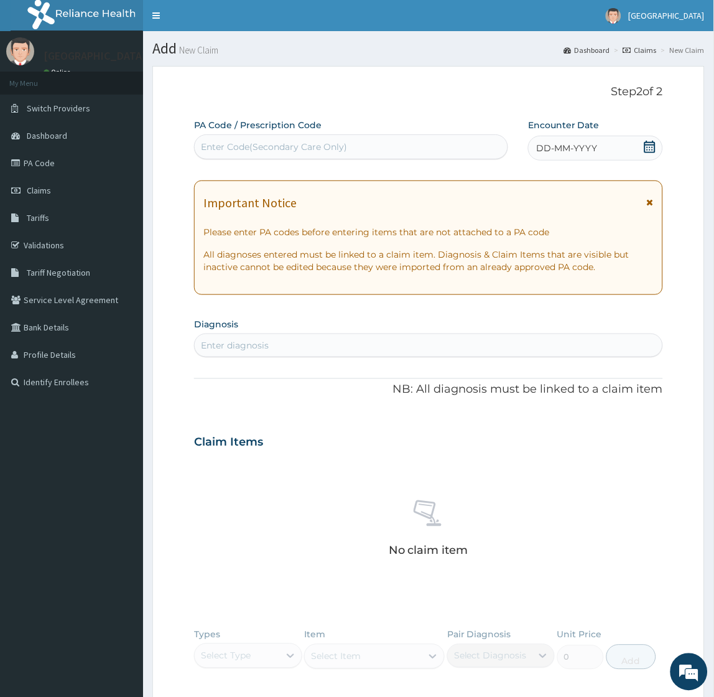
click at [308, 348] on div "Enter diagnosis" at bounding box center [428, 345] width 467 height 20
type input "myalgia"
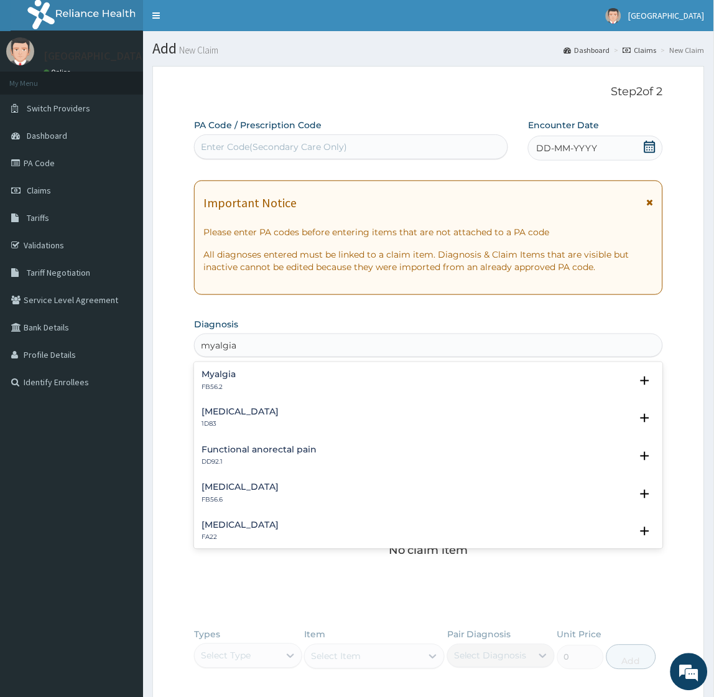
click at [212, 378] on h4 "Myalgia" at bounding box center [219, 374] width 34 height 9
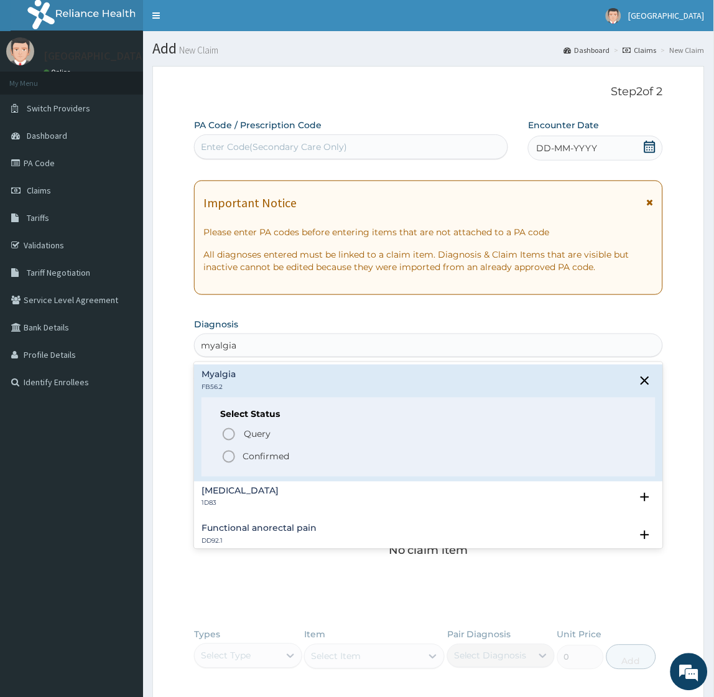
click at [251, 457] on p "Confirmed" at bounding box center [266, 457] width 47 height 12
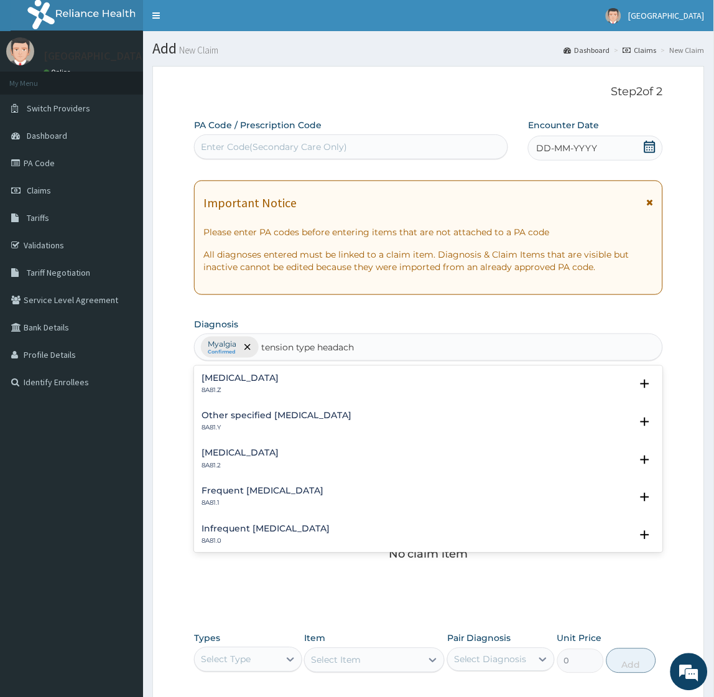
type input "tension type headache"
click at [279, 378] on h4 "Tension-type headache, unspecified" at bounding box center [240, 377] width 77 height 9
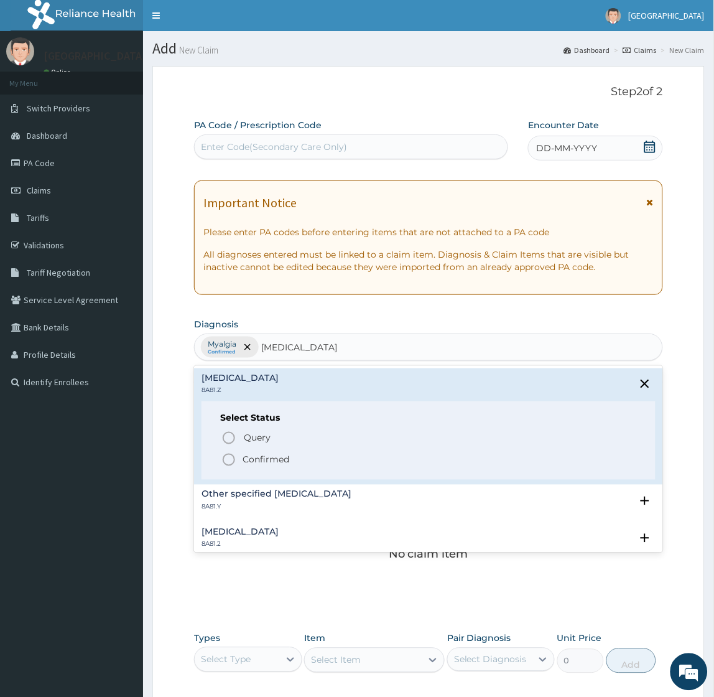
click at [274, 464] on p "Confirmed" at bounding box center [266, 460] width 47 height 12
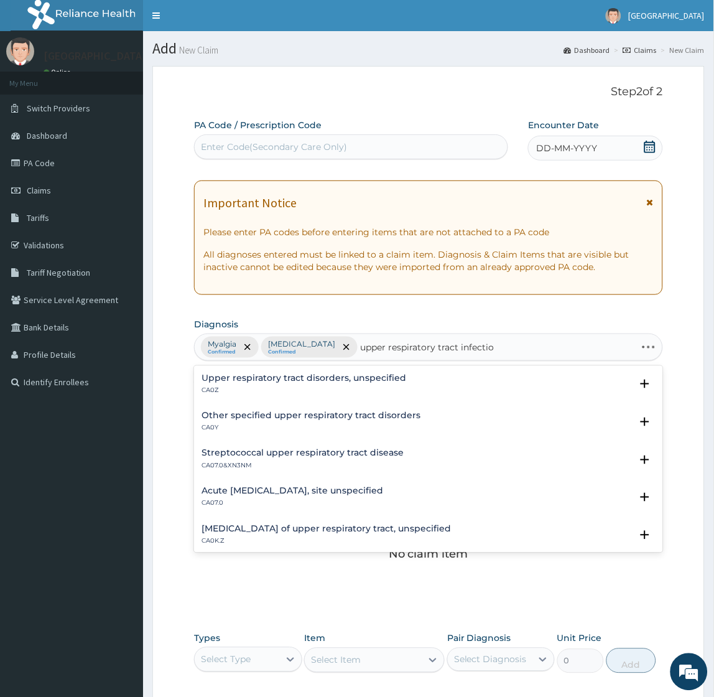
type input "upper respiratory tract infection"
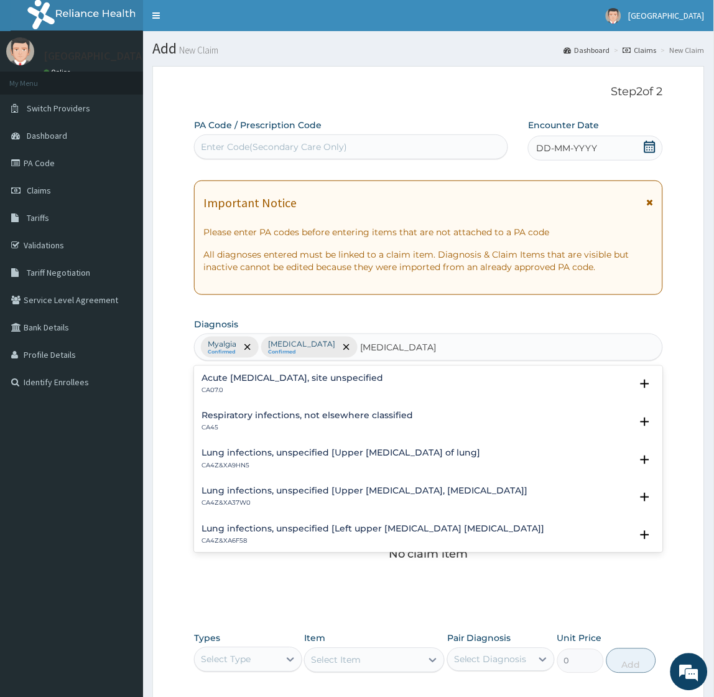
click at [291, 380] on h4 "Acute upper respiratory infection, site unspecified" at bounding box center [293, 377] width 182 height 9
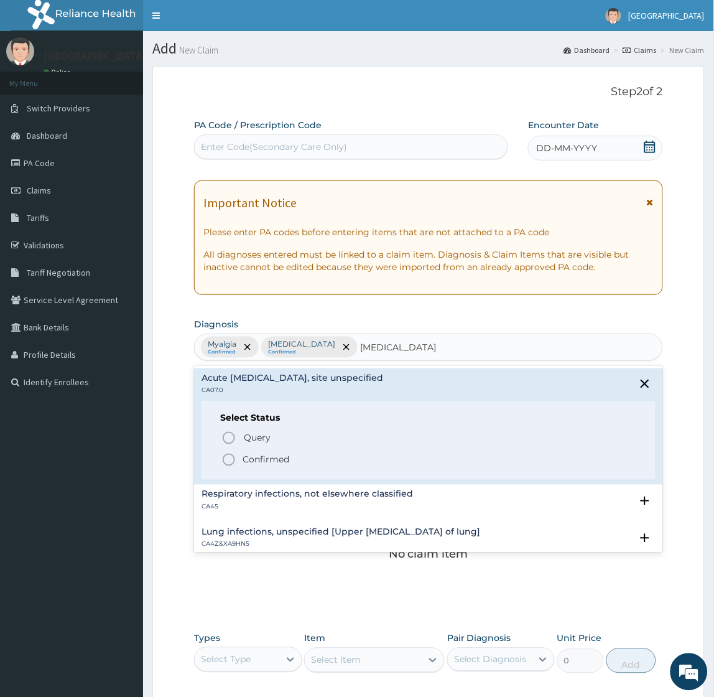
click at [268, 454] on p "Confirmed" at bounding box center [266, 460] width 47 height 12
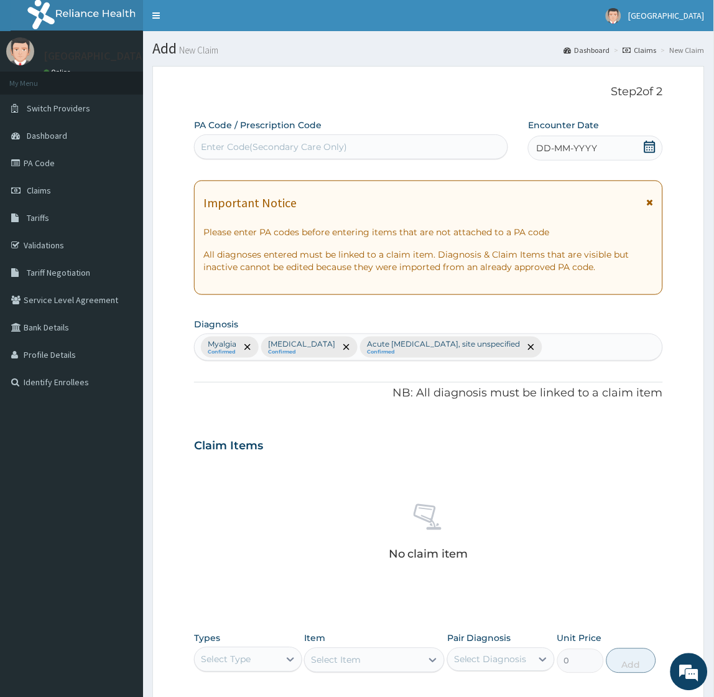
click at [392, 428] on div "Claim Items" at bounding box center [428, 444] width 469 height 32
click at [650, 152] on icon at bounding box center [650, 147] width 11 height 12
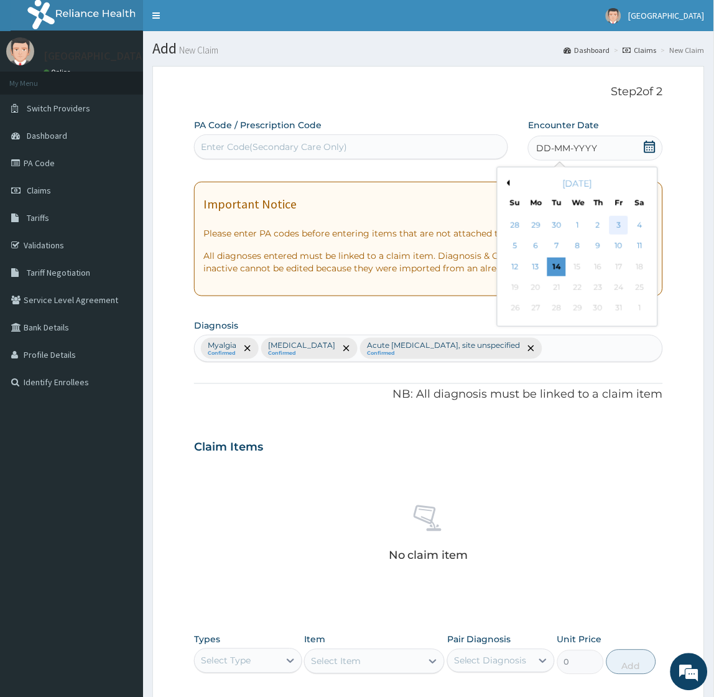
click at [616, 222] on div "3" at bounding box center [619, 225] width 19 height 19
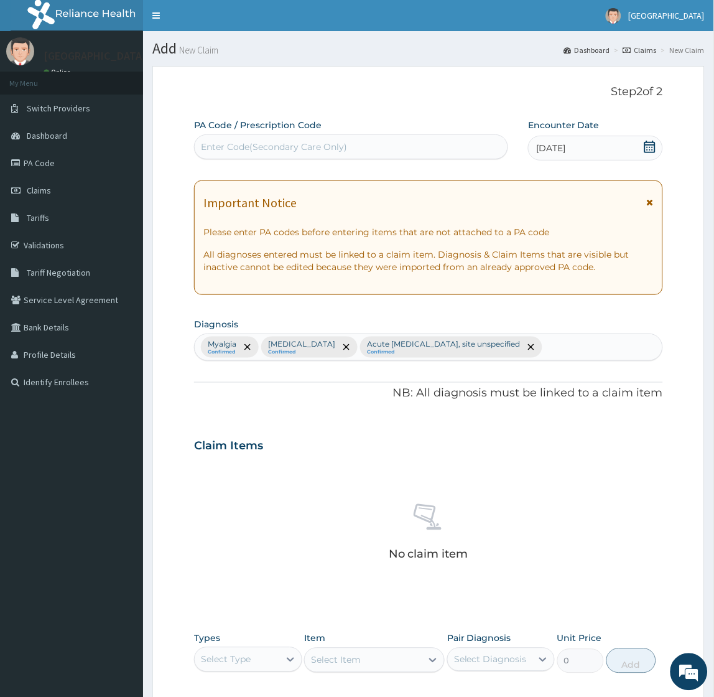
click at [335, 444] on div "Claim Items" at bounding box center [428, 444] width 469 height 32
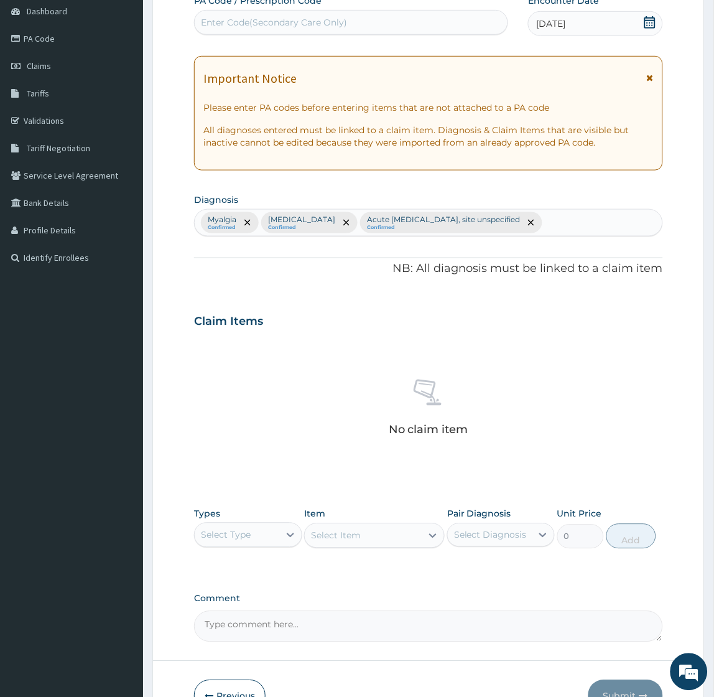
scroll to position [200, 0]
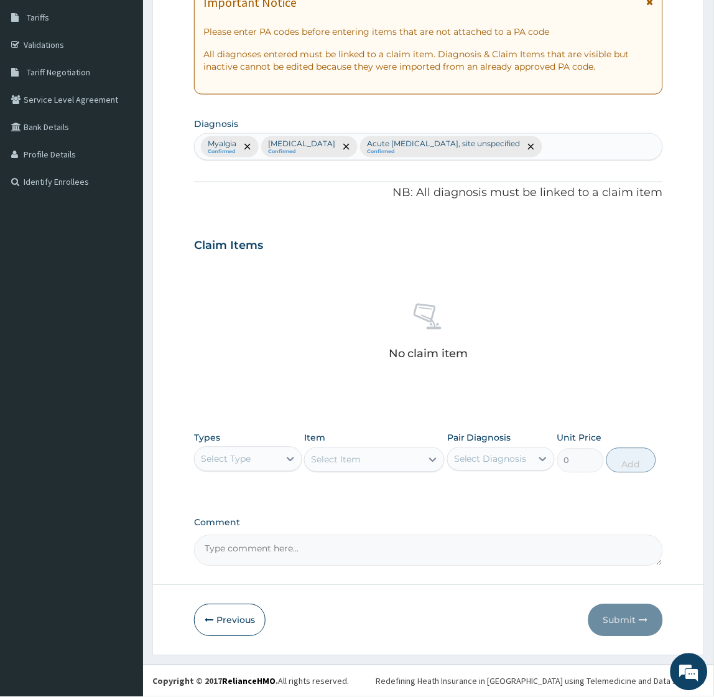
click at [357, 202] on div "PA Code / Prescription Code Enter Code(Secondary Care Only) Encounter Date 03-1…" at bounding box center [428, 242] width 469 height 648
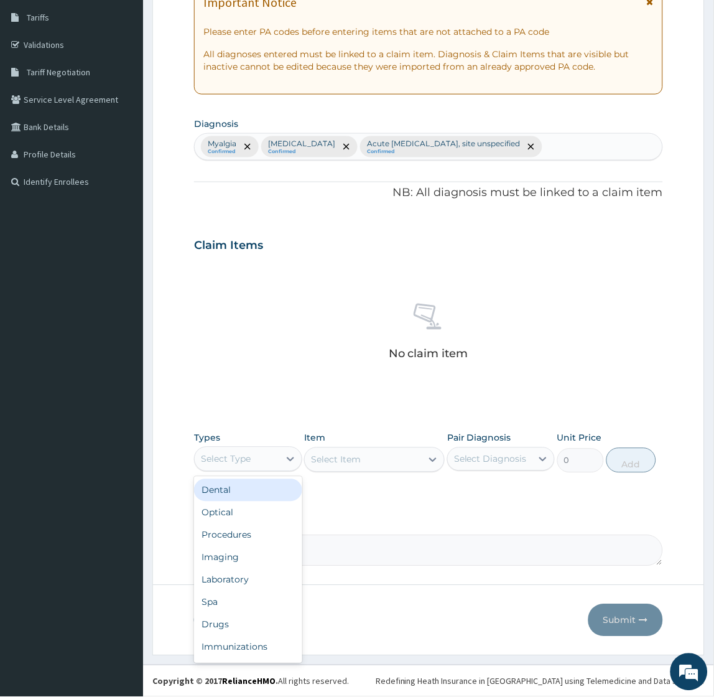
click at [249, 470] on div "Select Type" at bounding box center [248, 459] width 108 height 25
click at [222, 536] on div "Procedures" at bounding box center [248, 535] width 108 height 22
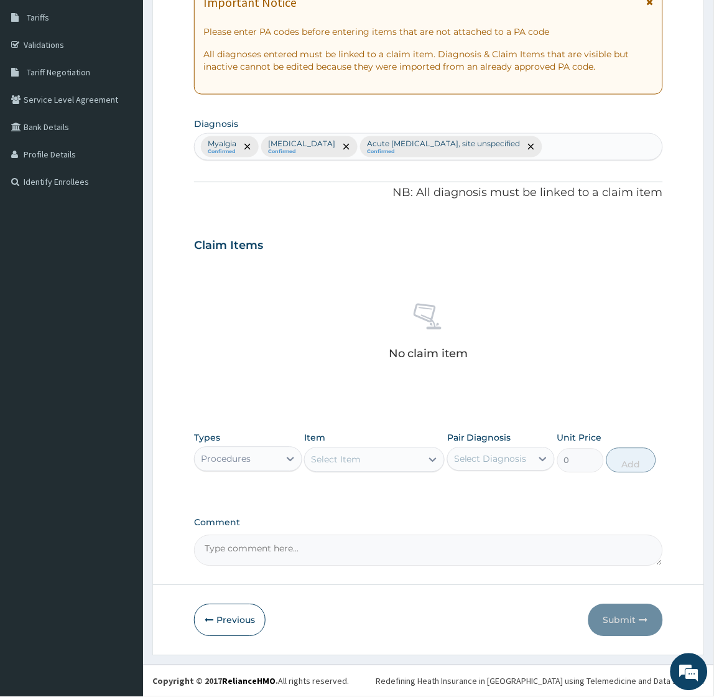
click at [370, 462] on div "Select Item" at bounding box center [363, 460] width 117 height 20
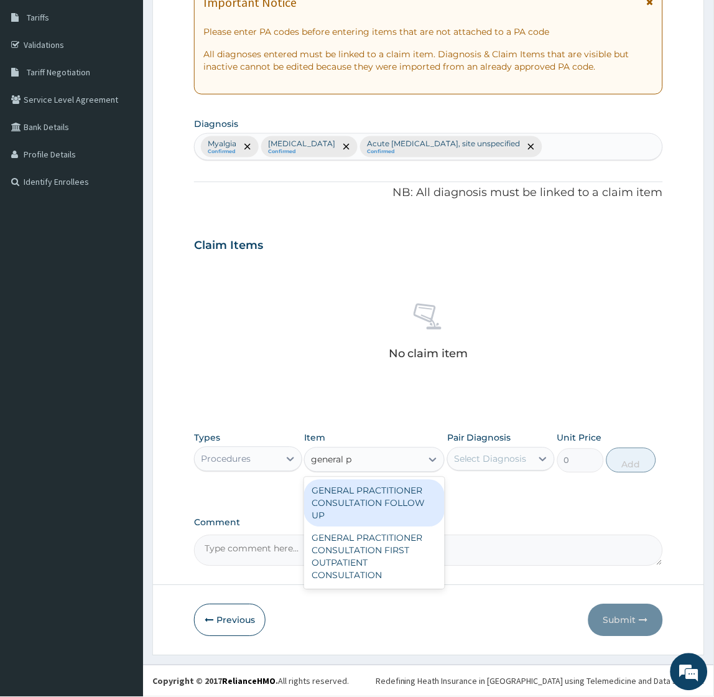
type input "general pr"
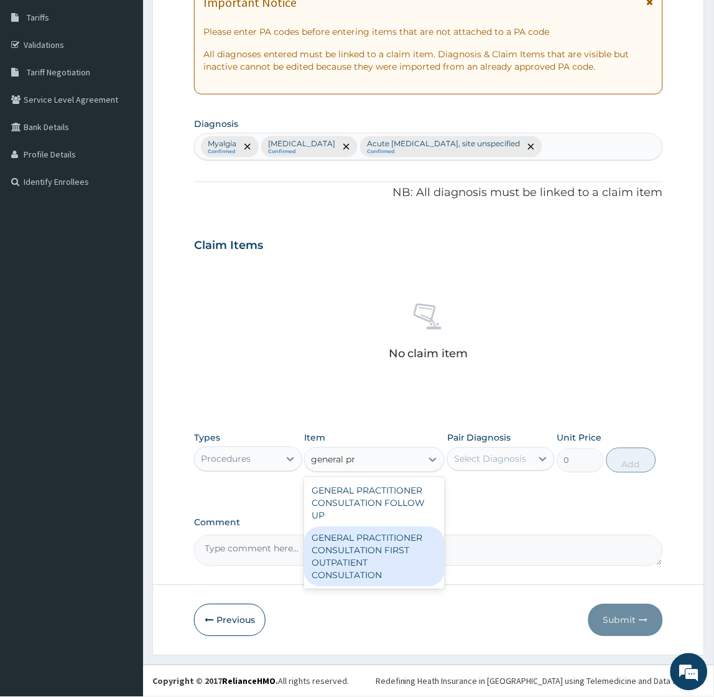
click at [360, 556] on div "GENERAL PRACTITIONER CONSULTATION FIRST OUTPATIENT CONSULTATION" at bounding box center [374, 557] width 141 height 60
type input "2400"
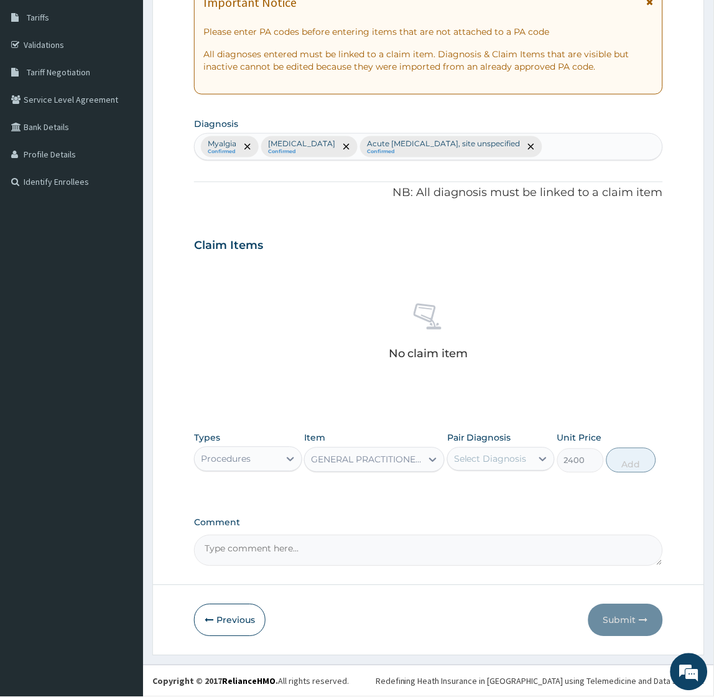
click at [498, 458] on div "Select Diagnosis" at bounding box center [490, 459] width 73 height 12
click at [485, 489] on label "Myalgia" at bounding box center [485, 490] width 34 height 12
checkbox input "true"
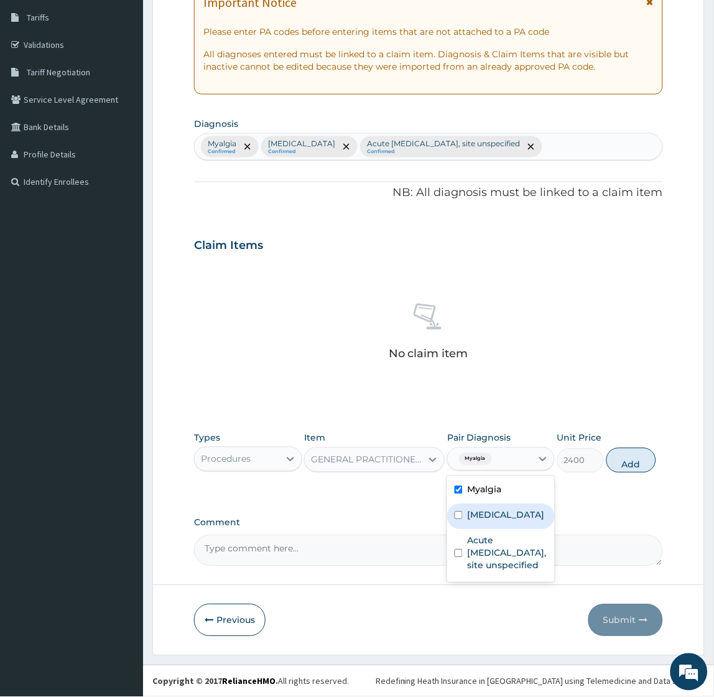
click at [483, 518] on label "Tension-type headache, unspecified" at bounding box center [506, 515] width 77 height 12
checkbox input "true"
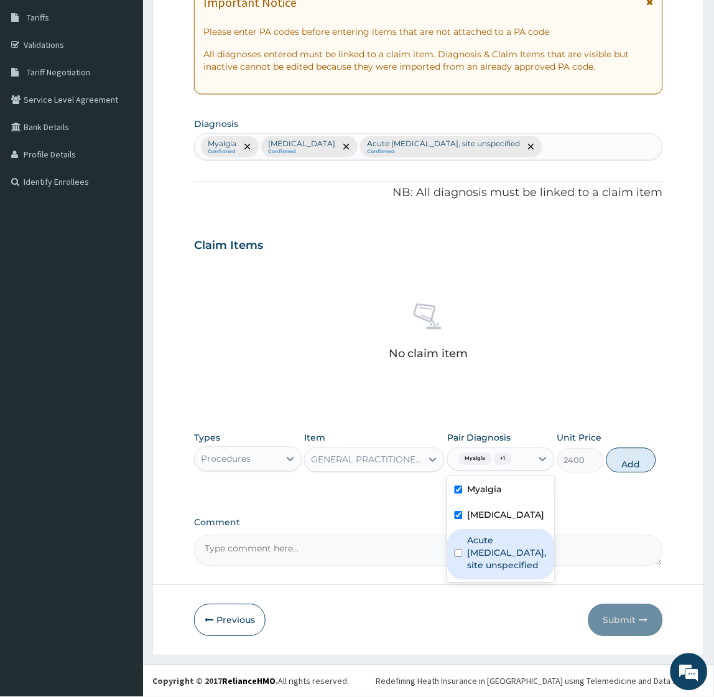
click at [486, 572] on label "Acute upper respiratory infection, site unspecified" at bounding box center [508, 553] width 80 height 37
checkbox input "true"
click at [621, 463] on button "Add" at bounding box center [632, 460] width 50 height 25
type input "0"
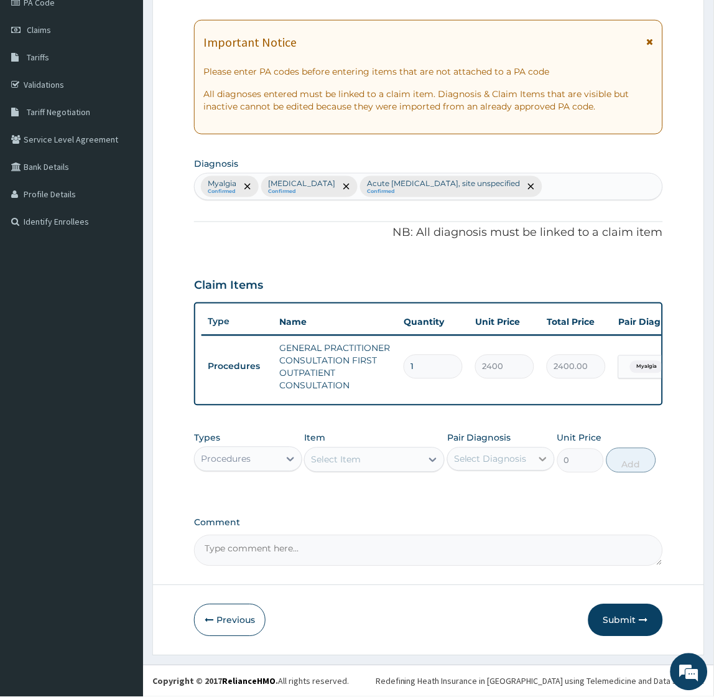
scroll to position [169, 0]
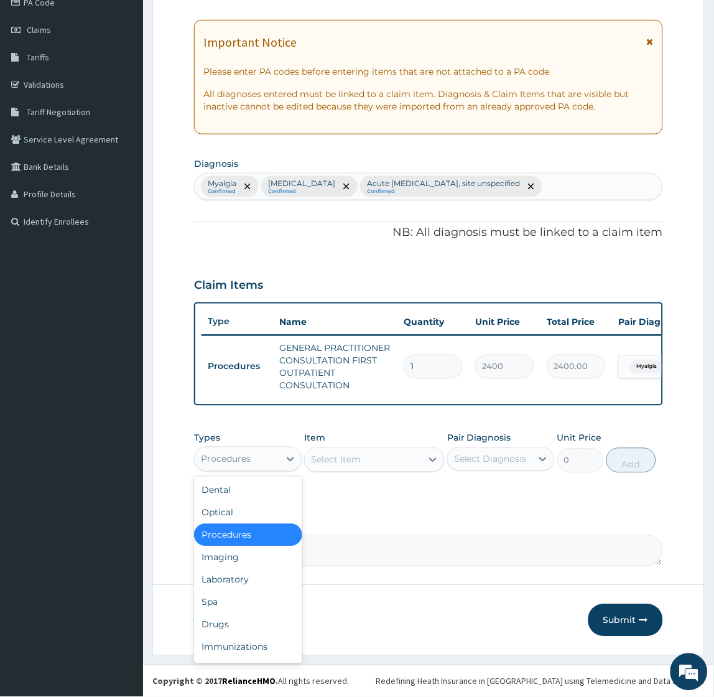
click at [260, 459] on div "Procedures" at bounding box center [237, 459] width 84 height 20
type input "dr"
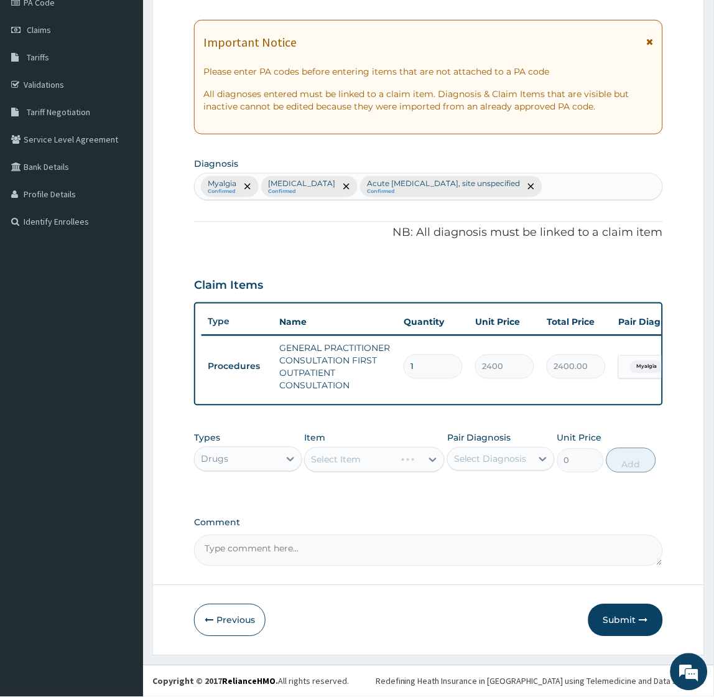
click at [393, 457] on div "Select Item" at bounding box center [374, 459] width 141 height 25
click at [387, 459] on div "Select Item" at bounding box center [363, 460] width 117 height 20
click at [344, 457] on div "Select Item" at bounding box center [336, 460] width 50 height 12
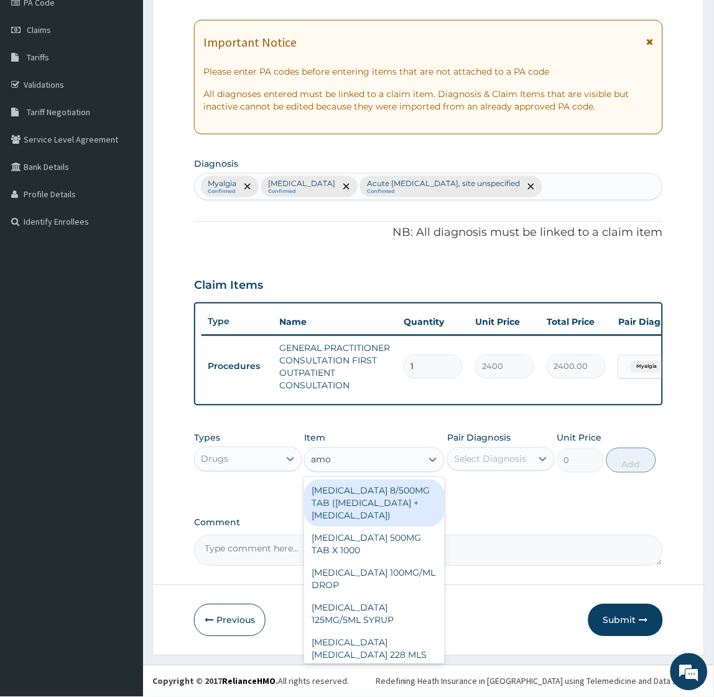
type input "amox"
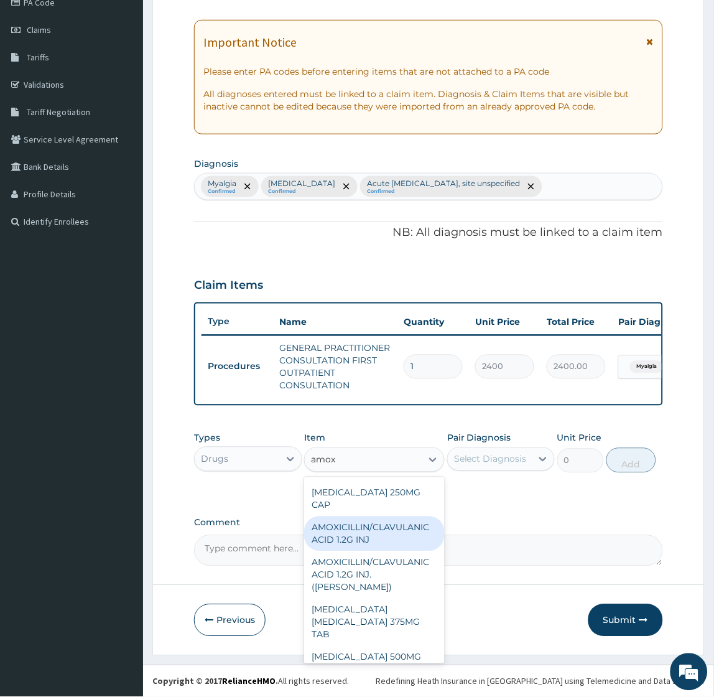
scroll to position [69, 0]
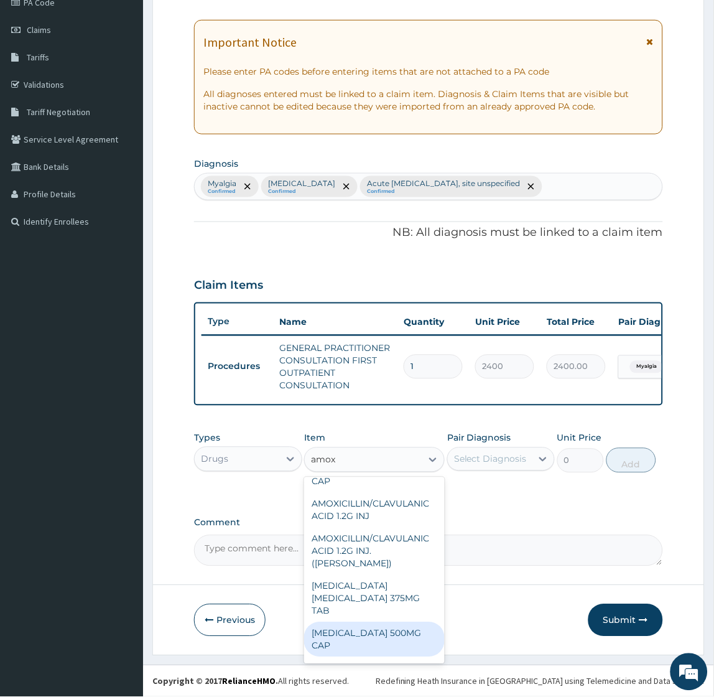
click at [362, 622] on div "AMOXICILLIN 500MG CAP" at bounding box center [374, 639] width 141 height 35
type input "50"
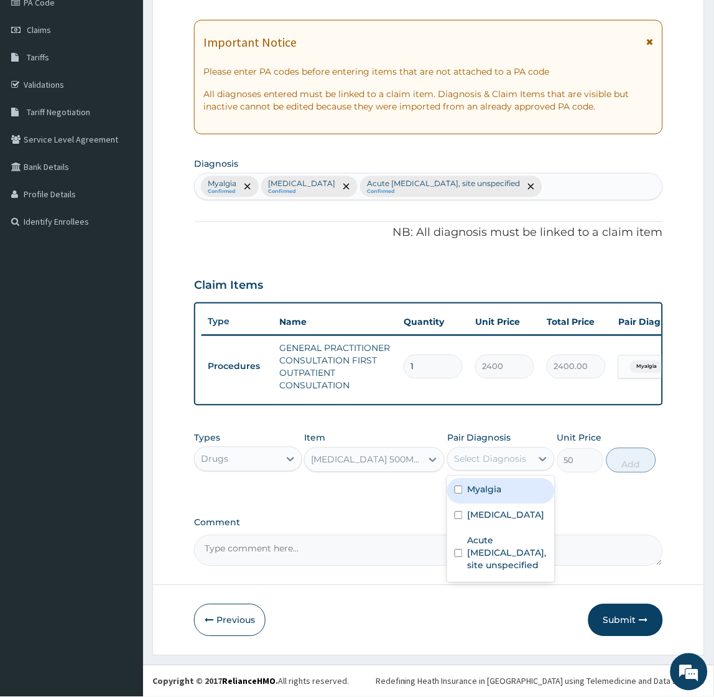
click at [480, 462] on div "Select Diagnosis" at bounding box center [490, 459] width 73 height 12
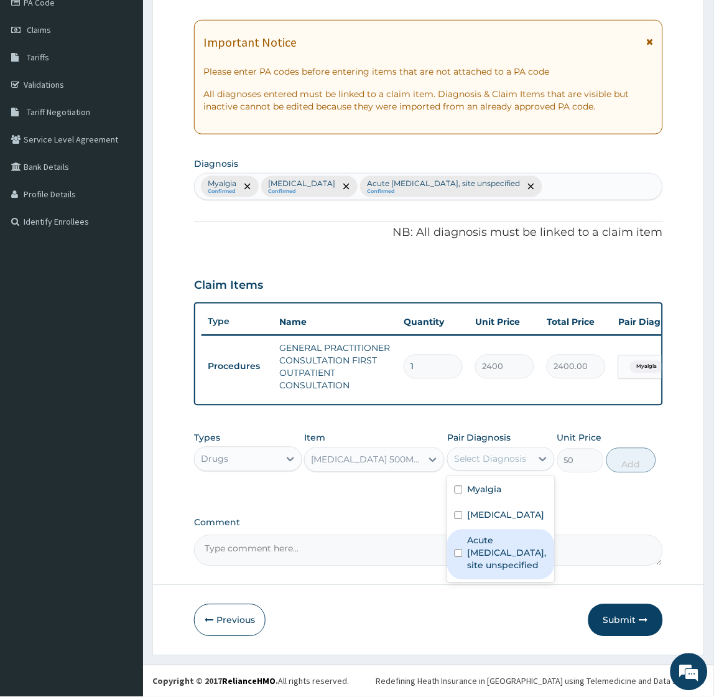
click at [489, 572] on label "Acute upper respiratory infection, site unspecified" at bounding box center [508, 553] width 80 height 37
checkbox input "true"
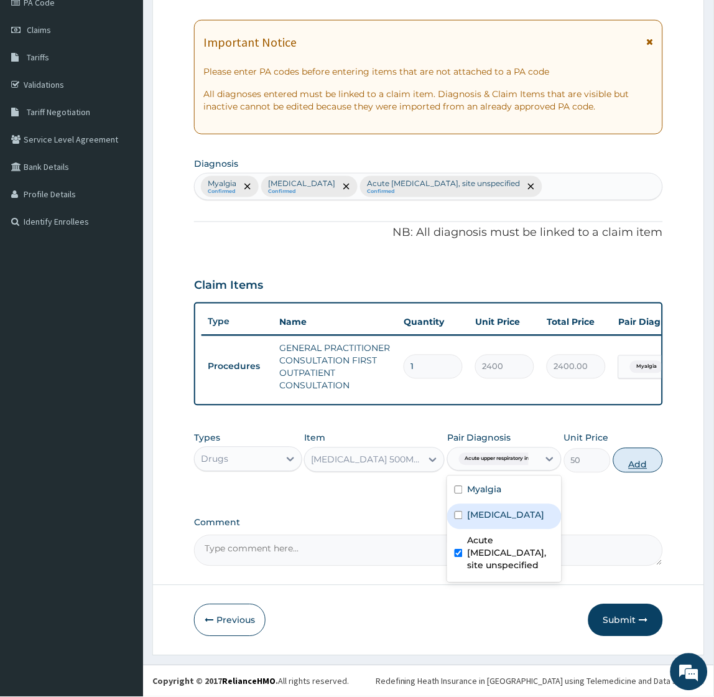
click at [640, 452] on button "Add" at bounding box center [639, 460] width 50 height 25
type input "0"
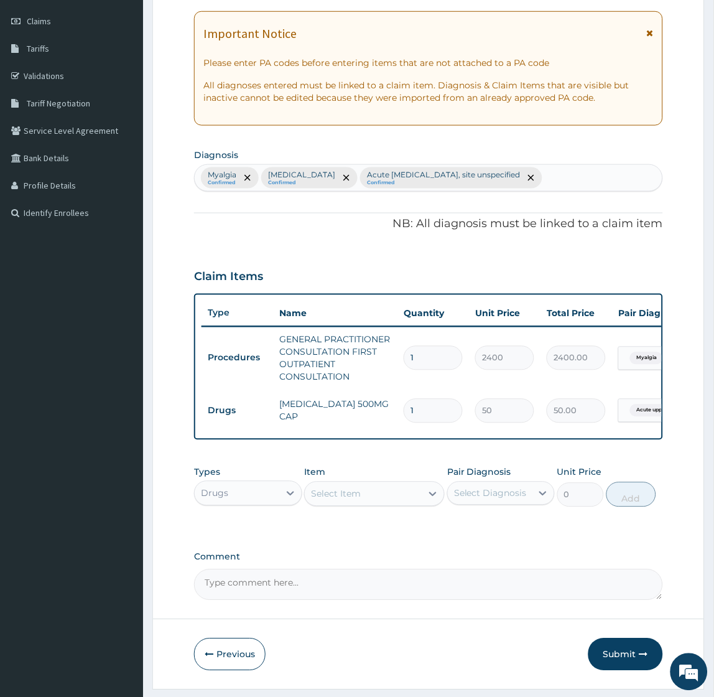
type input "0.00"
type input "2"
type input "100.00"
type input "20"
type input "1000.00"
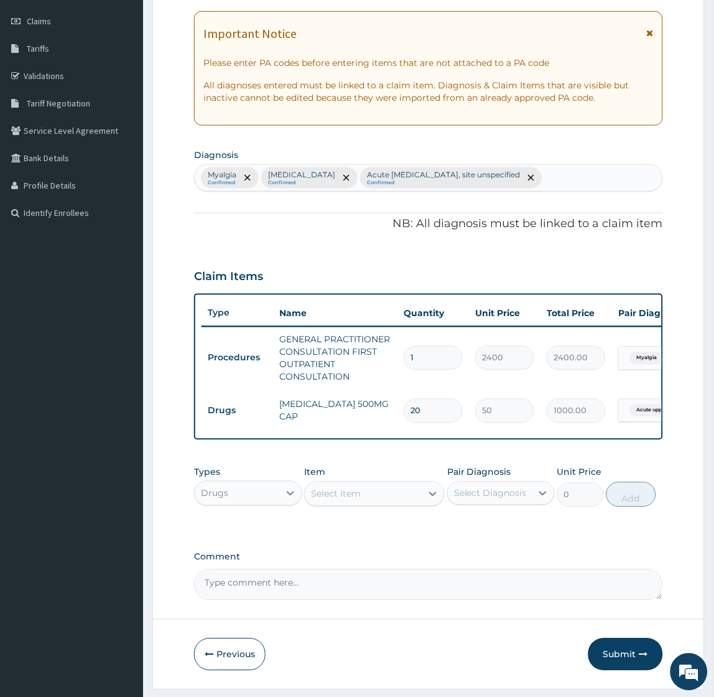
type input "20"
click at [341, 500] on div "Select Item" at bounding box center [336, 494] width 50 height 12
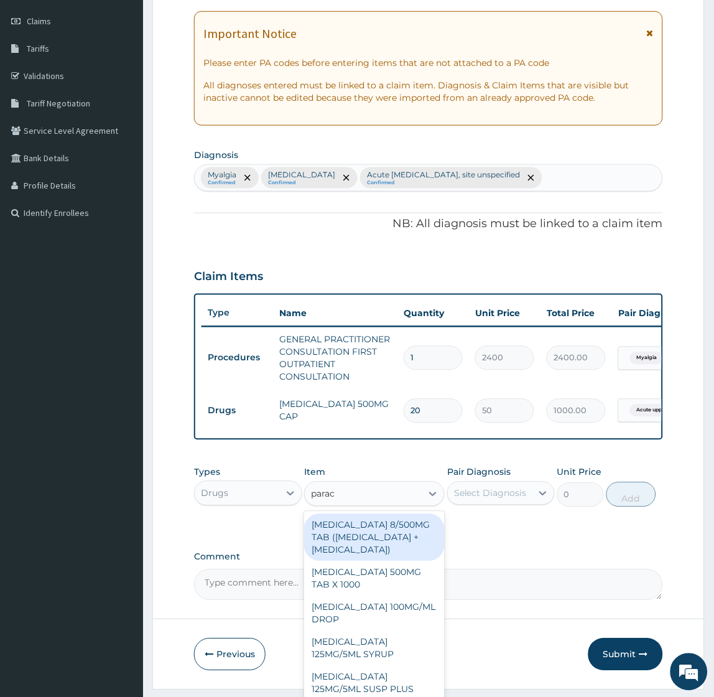
type input "parace"
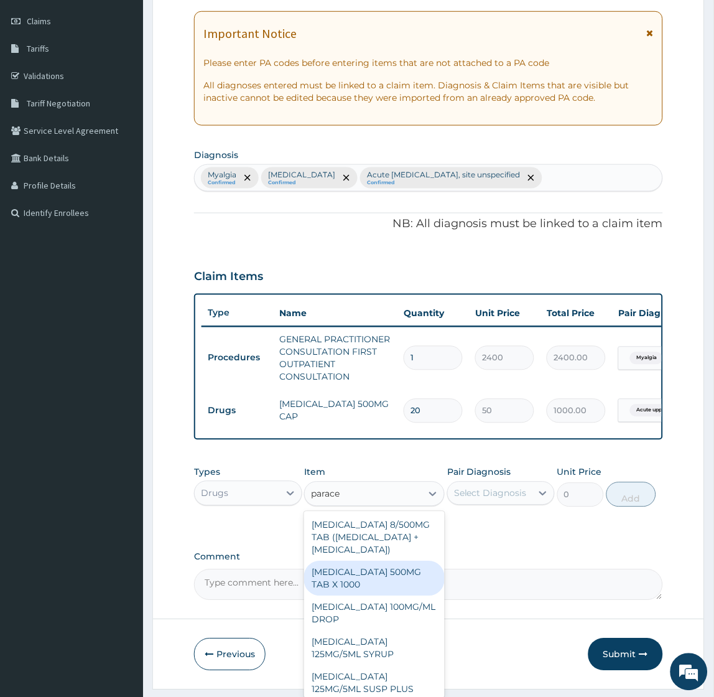
drag, startPoint x: 352, startPoint y: 597, endPoint x: 532, endPoint y: 580, distance: 181.3
click at [352, 596] on div "PARACETAMOL 500MG TAB X 1000" at bounding box center [374, 578] width 141 height 35
type input "15.75"
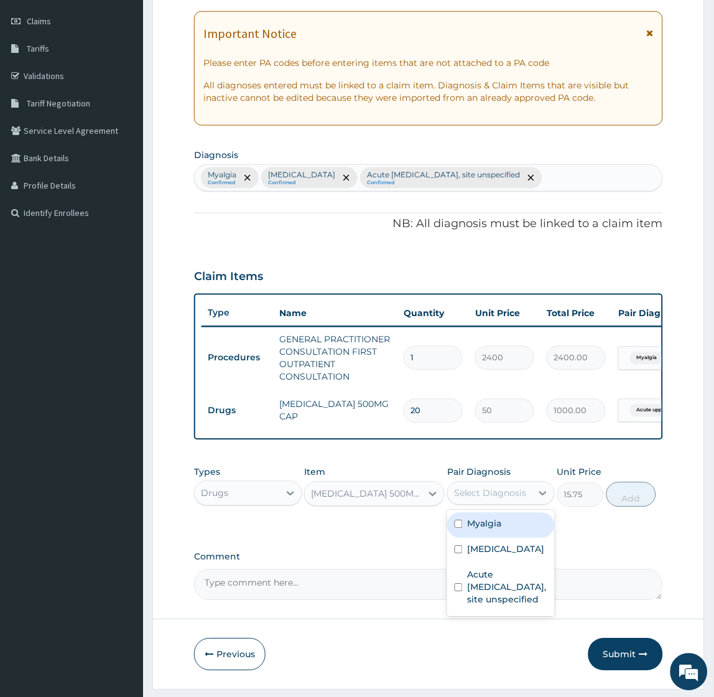
click at [488, 494] on div "Select Diagnosis" at bounding box center [490, 494] width 84 height 20
click at [492, 538] on div "Myalgia" at bounding box center [501, 526] width 108 height 26
checkbox input "true"
click at [484, 556] on label "Tension-type headache, unspecified" at bounding box center [506, 549] width 77 height 12
checkbox input "true"
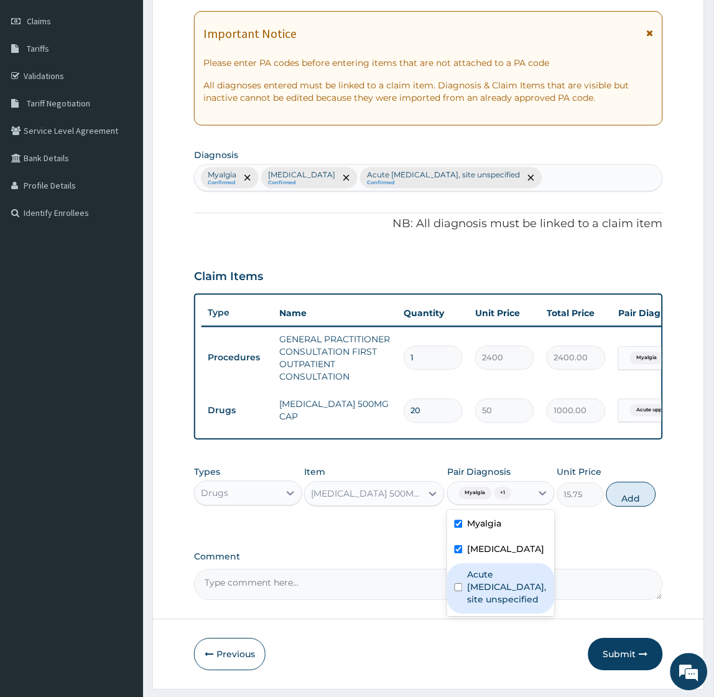
click at [490, 606] on label "Acute upper respiratory infection, site unspecified" at bounding box center [508, 587] width 80 height 37
checkbox input "true"
click at [627, 505] on button "Add" at bounding box center [632, 494] width 50 height 25
type input "0"
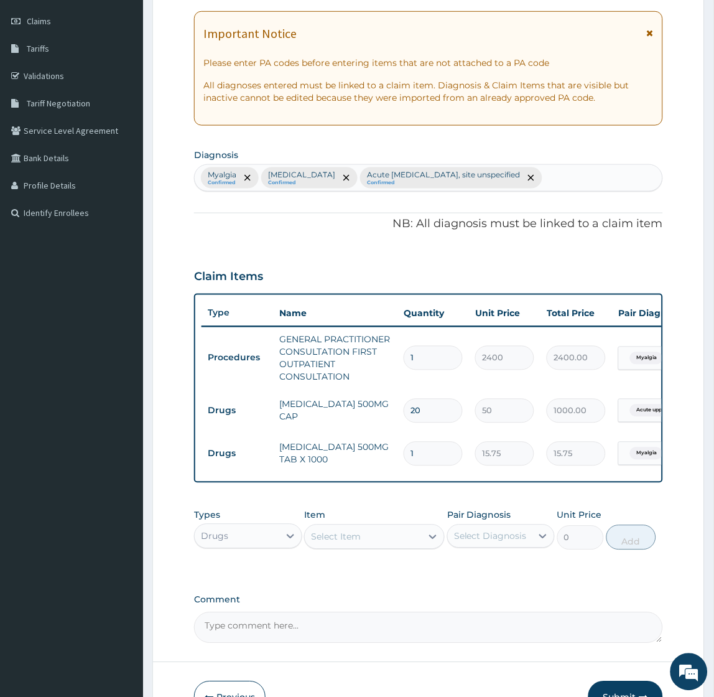
type input "18"
type input "283.50"
type input "18"
click at [337, 540] on div "Select Item" at bounding box center [336, 537] width 50 height 12
type input "lorati"
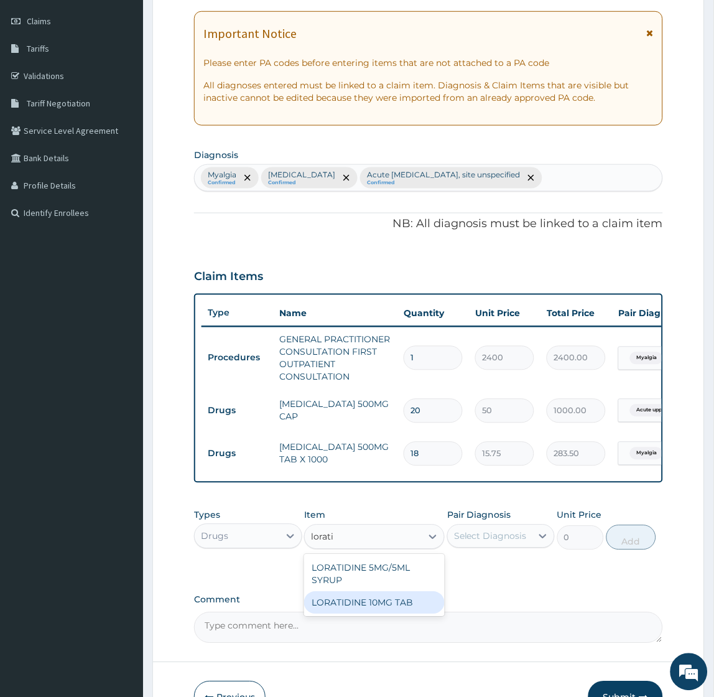
click at [384, 614] on div "LORATIDINE 10MG TAB" at bounding box center [374, 603] width 141 height 22
type input "75"
click at [506, 543] on div "Select Diagnosis" at bounding box center [490, 536] width 73 height 12
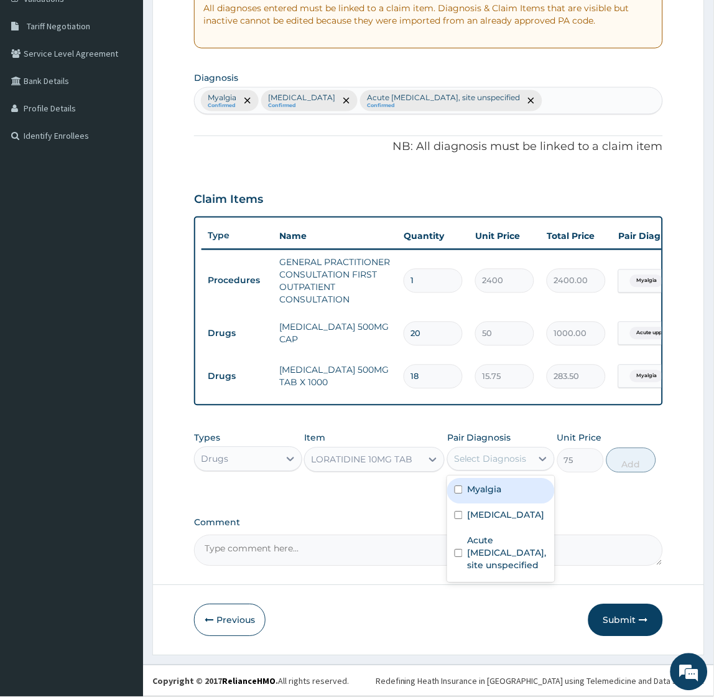
scroll to position [256, 0]
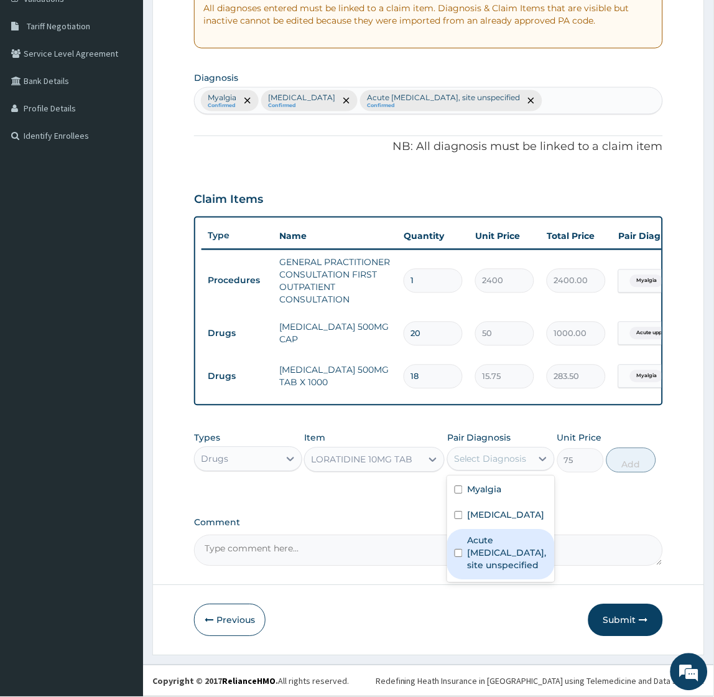
click at [498, 572] on label "Acute upper respiratory infection, site unspecified" at bounding box center [508, 553] width 80 height 37
checkbox input "true"
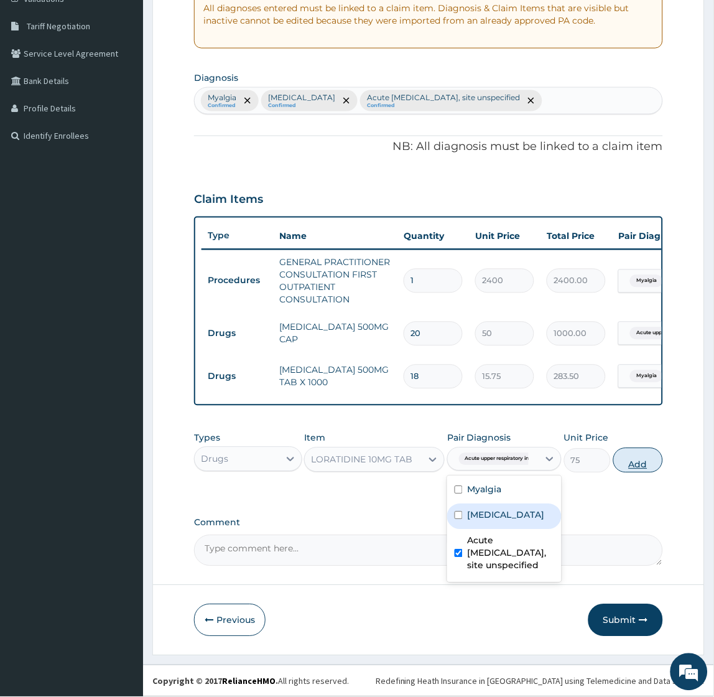
click at [643, 459] on button "Add" at bounding box center [639, 460] width 50 height 25
type input "0"
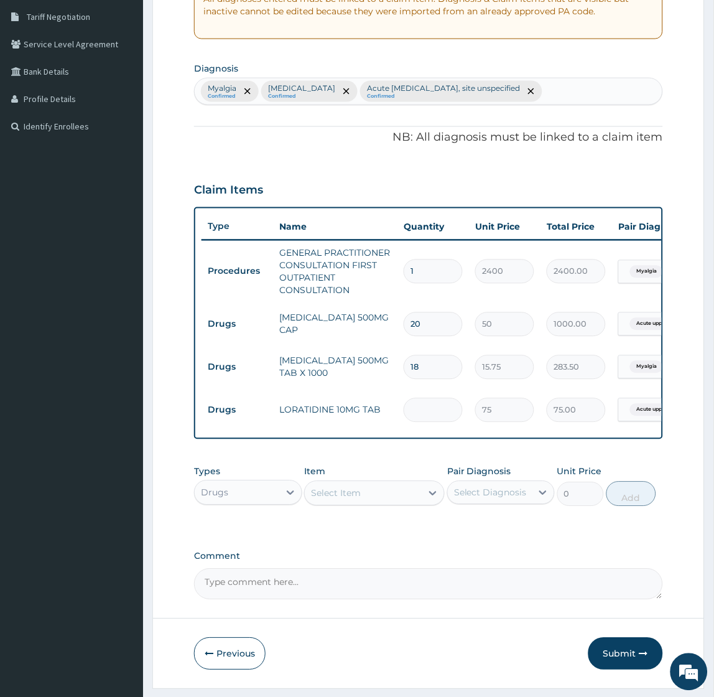
type input "0.00"
type input "5"
type input "375.00"
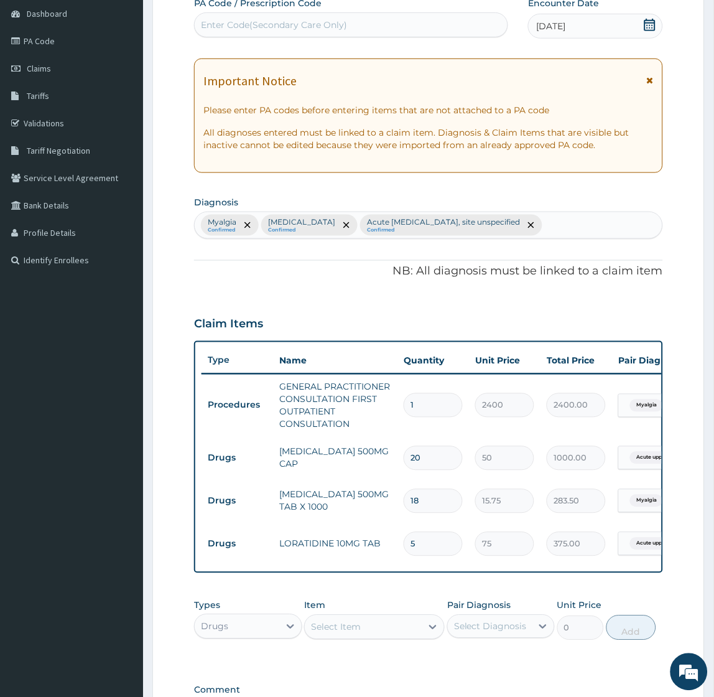
scroll to position [0, 0]
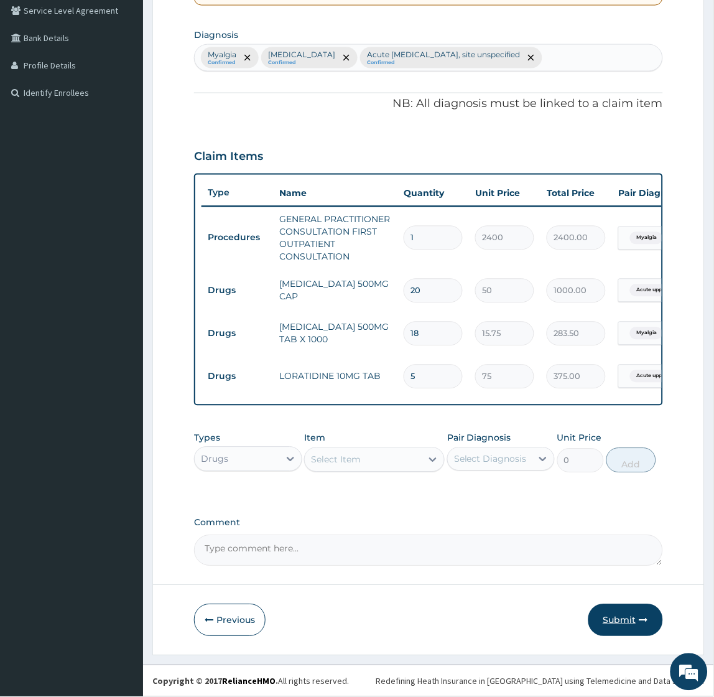
type input "5"
click at [607, 617] on button "Submit" at bounding box center [626, 620] width 75 height 32
